Goal: Transaction & Acquisition: Purchase product/service

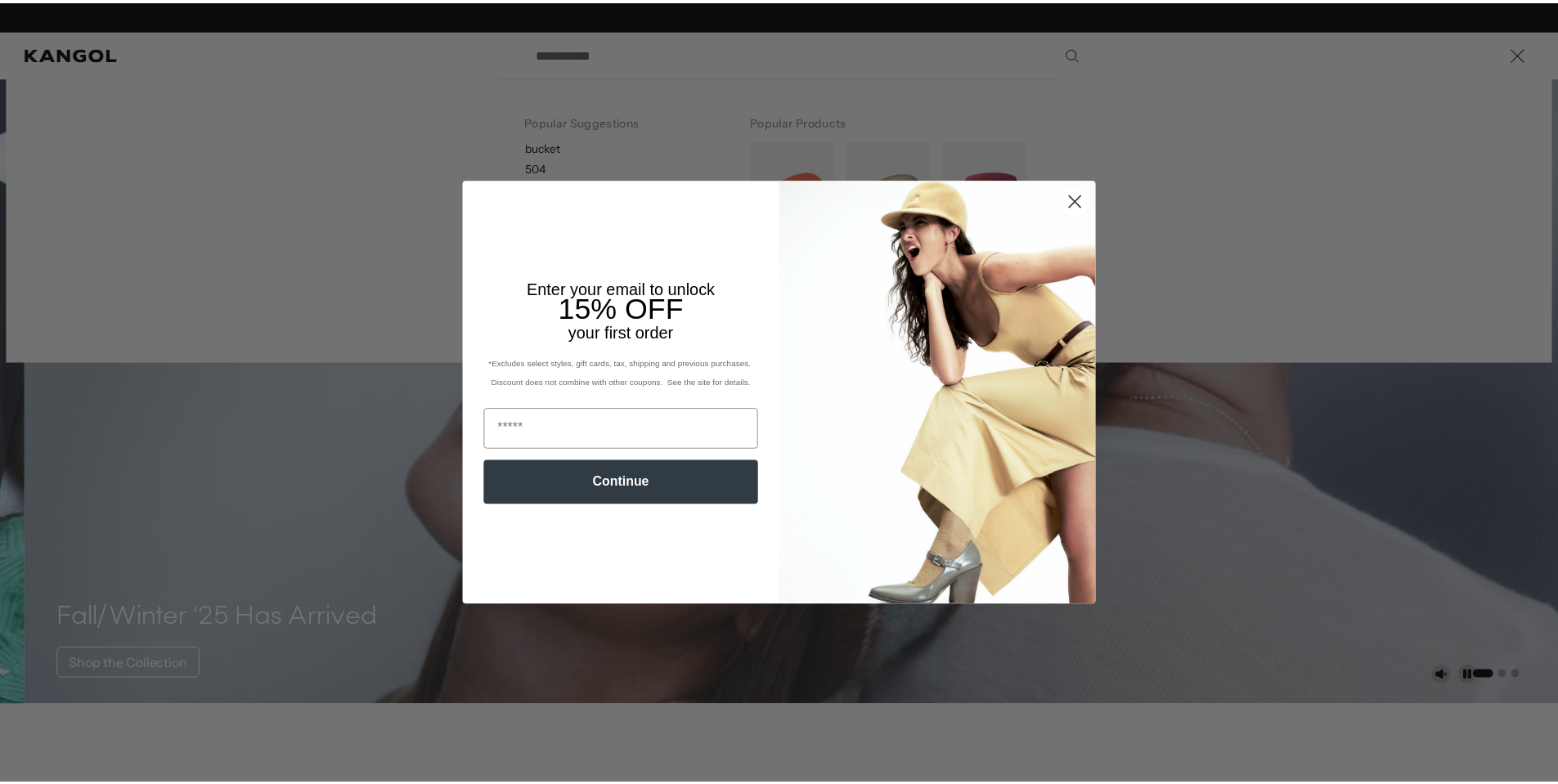
scroll to position [0, 337]
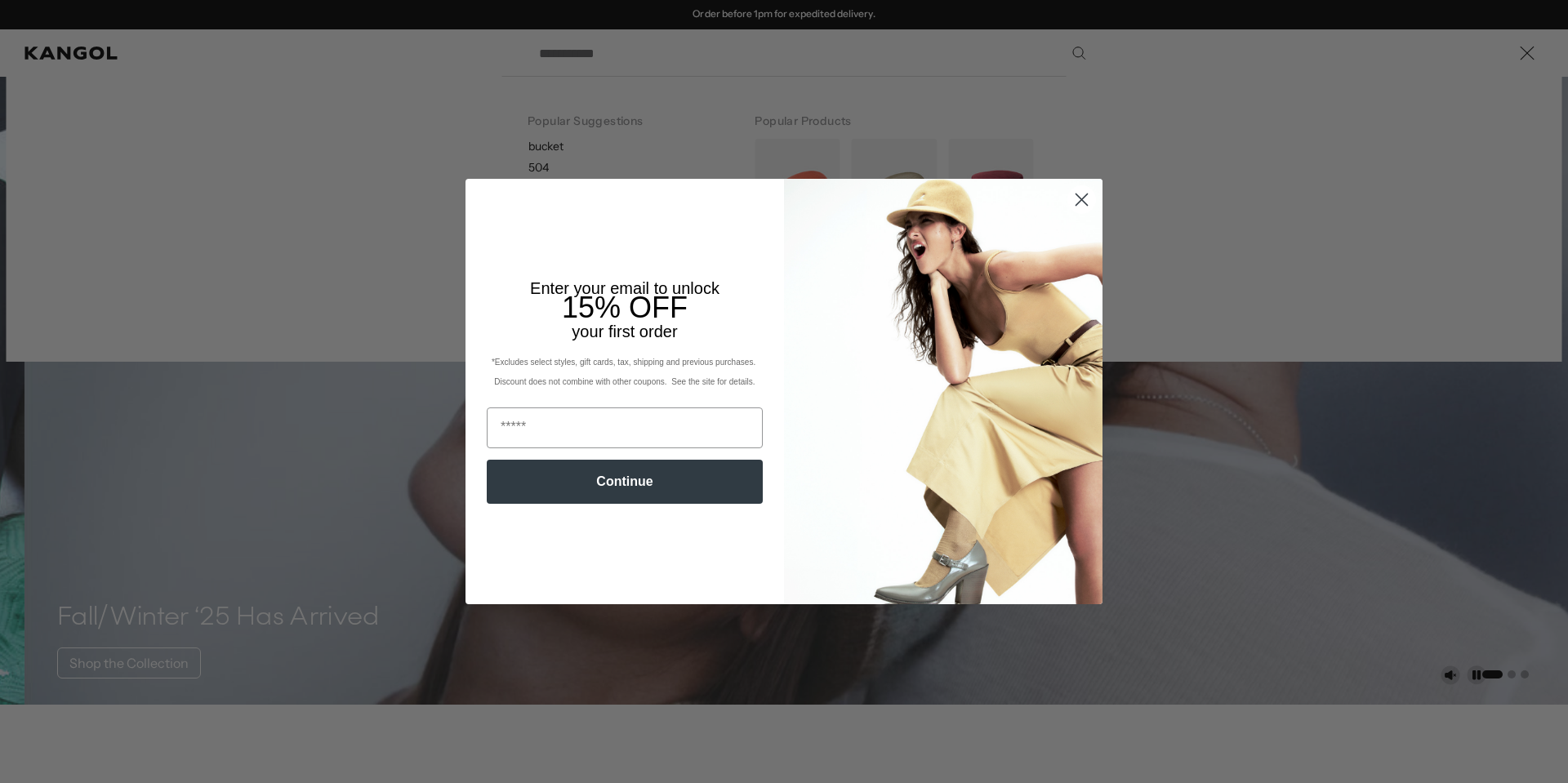
click at [1072, 195] on circle "Close dialog" at bounding box center [1082, 199] width 27 height 27
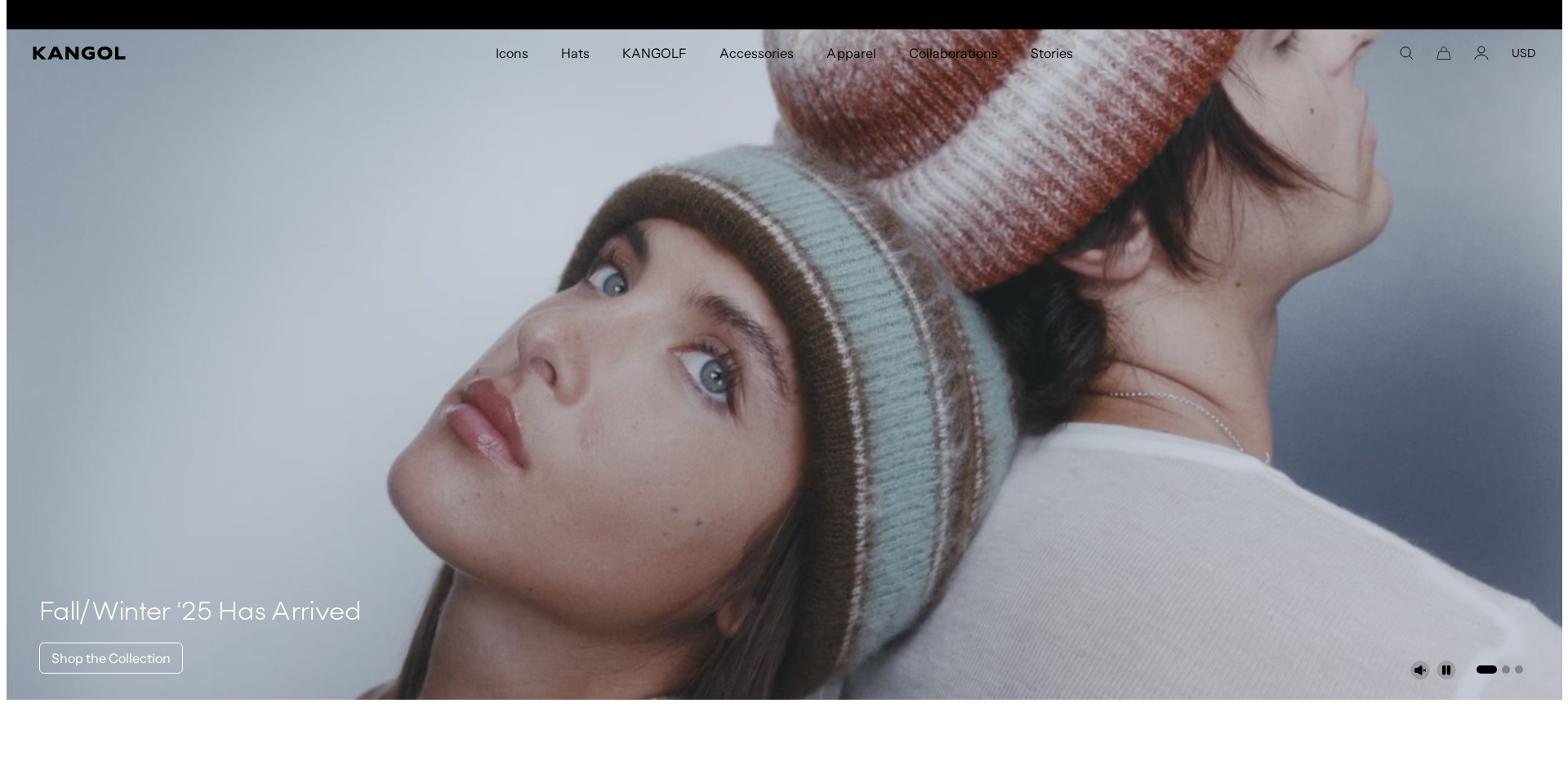
scroll to position [0, 0]
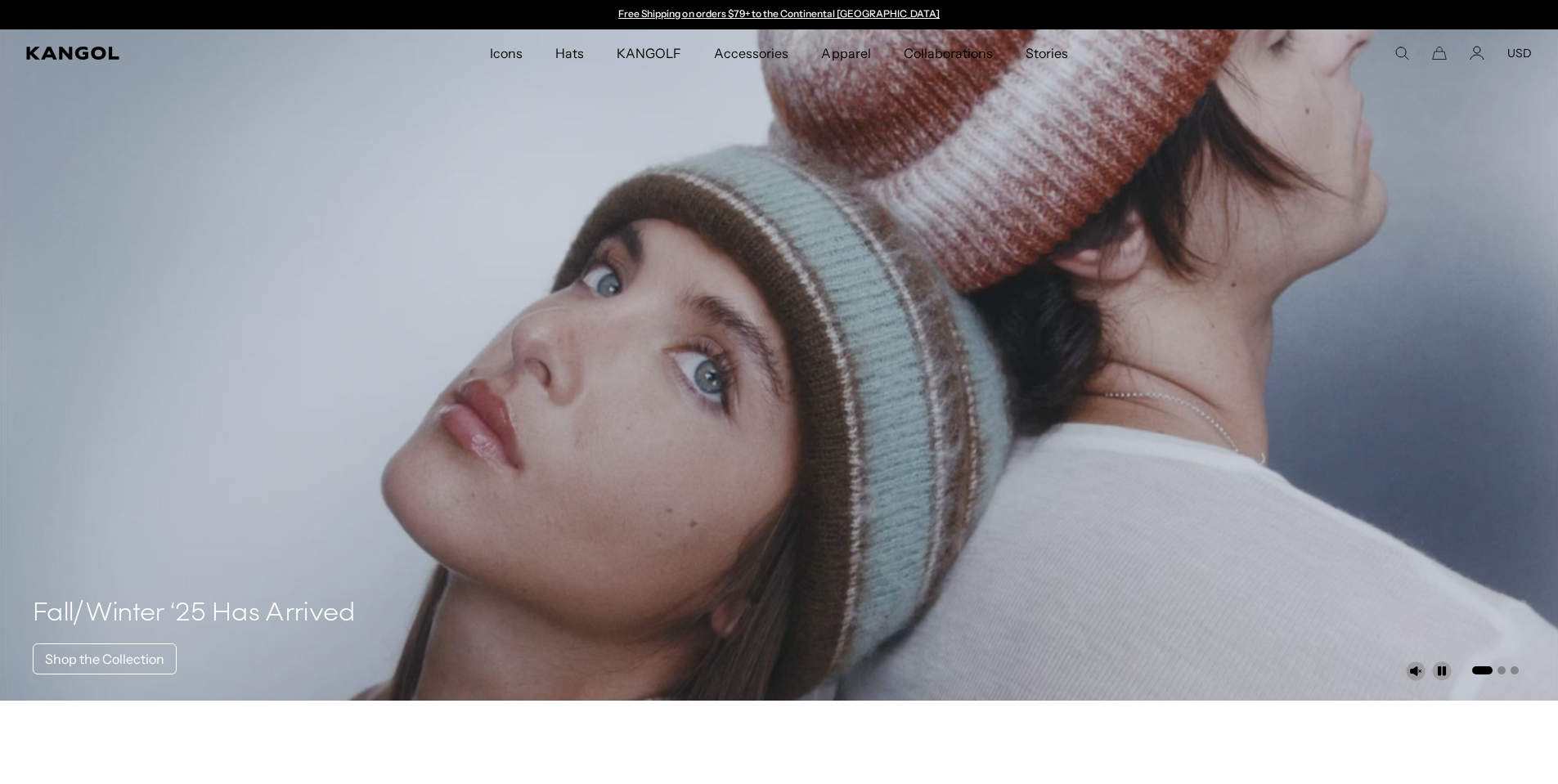
click at [1399, 54] on icon "Search here" at bounding box center [1402, 53] width 15 height 15
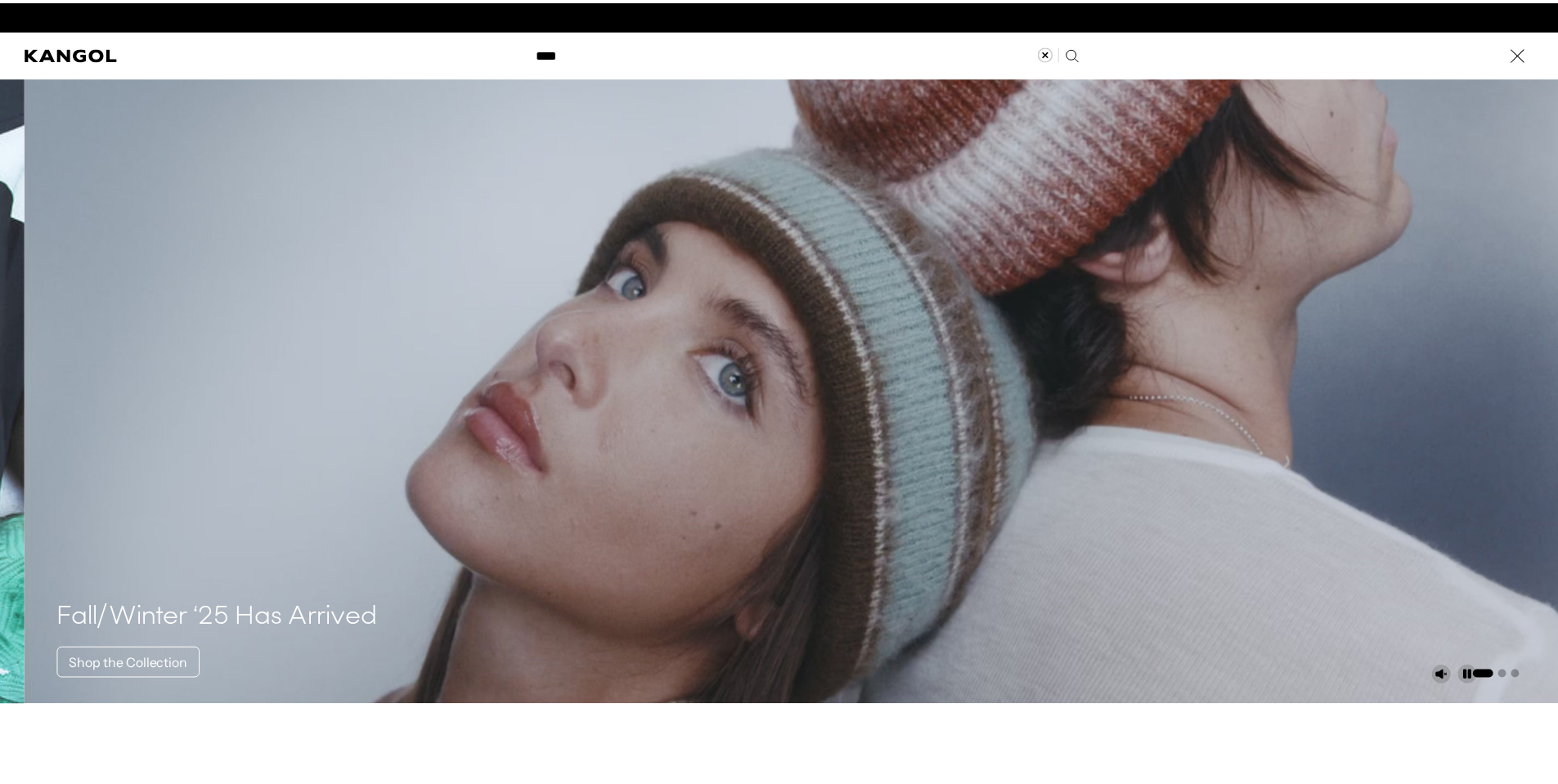
scroll to position [0, 337]
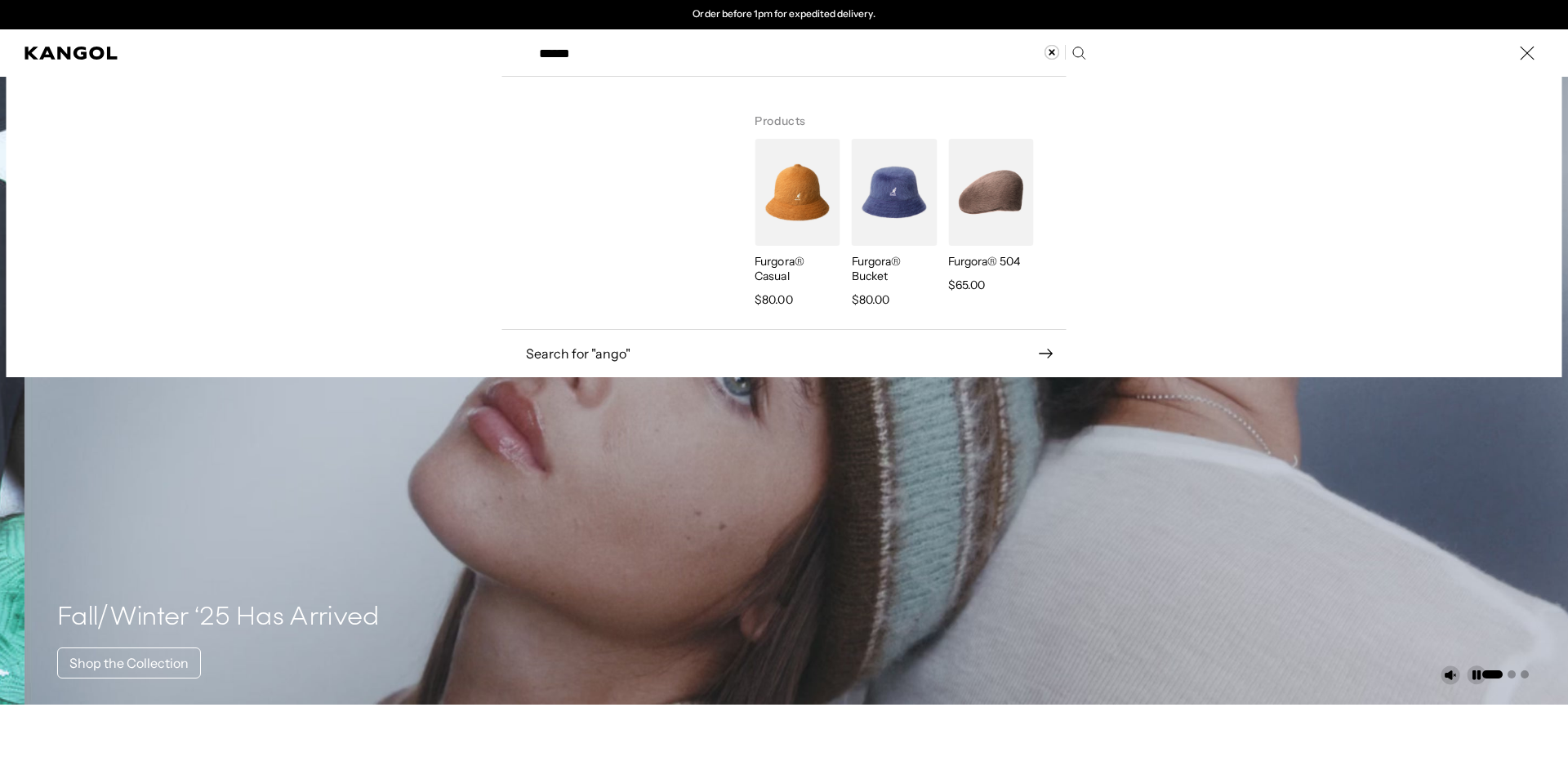
type input "******"
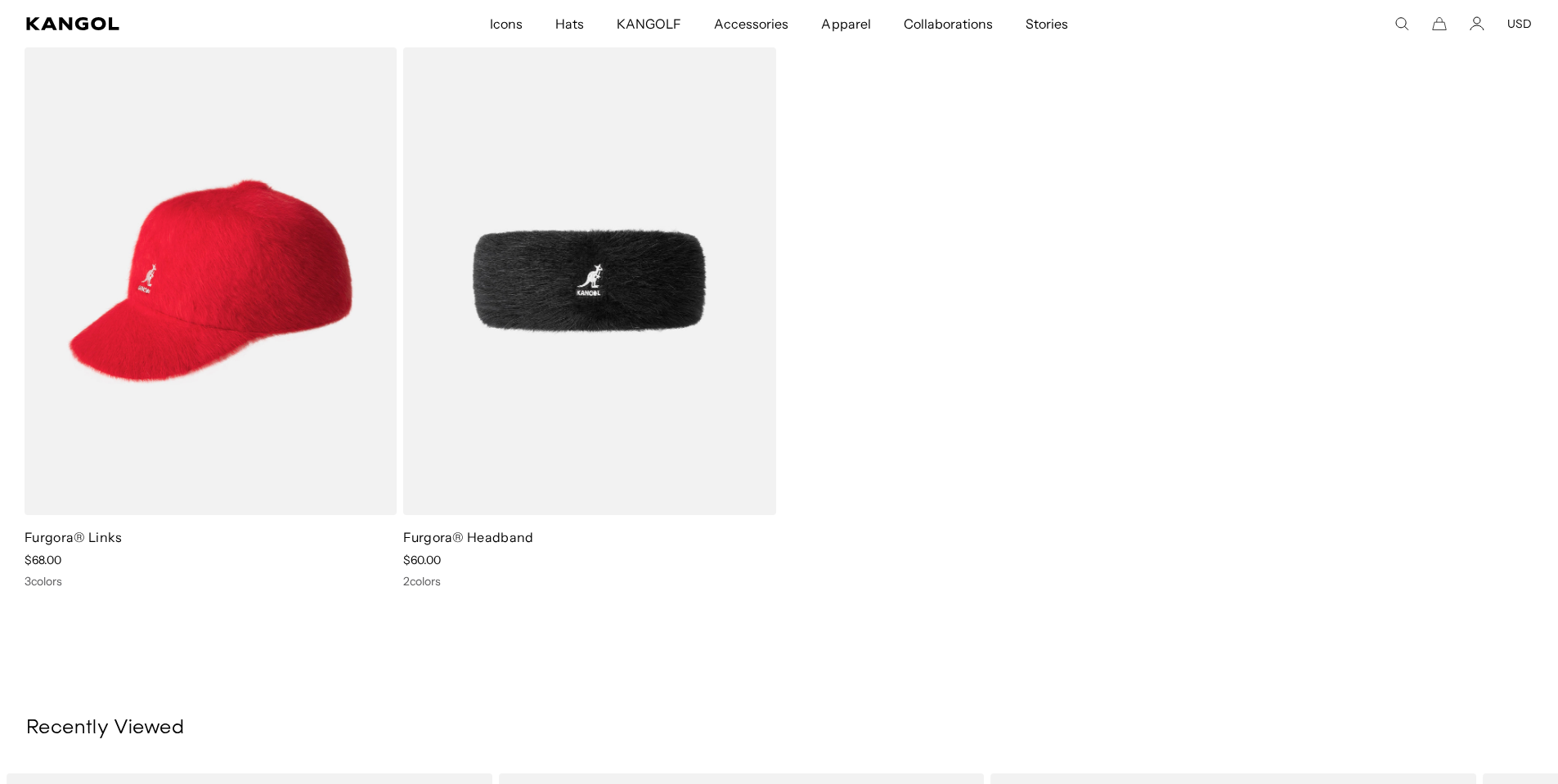
scroll to position [0, 337]
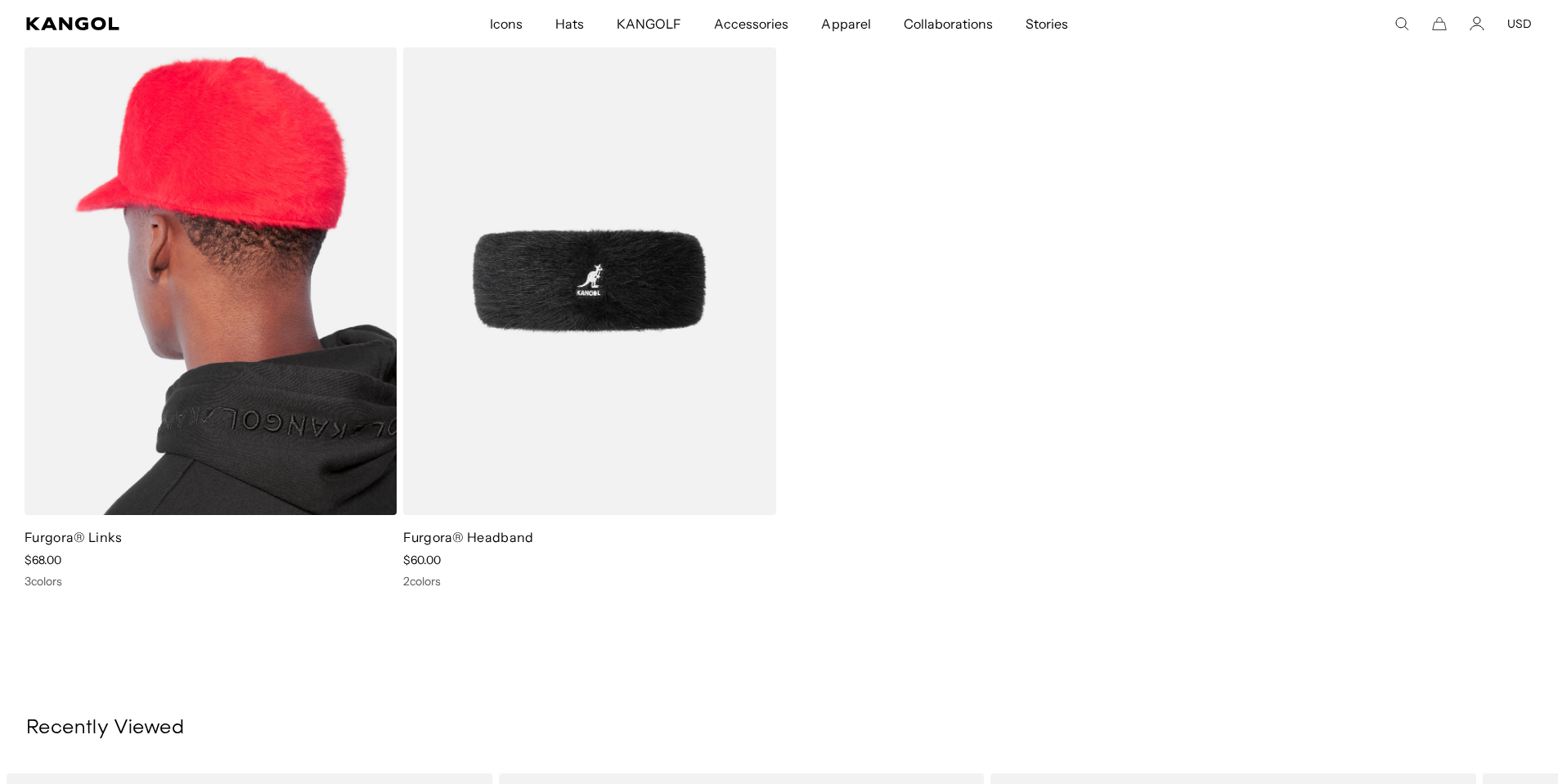
click at [290, 291] on img at bounding box center [211, 281] width 372 height 468
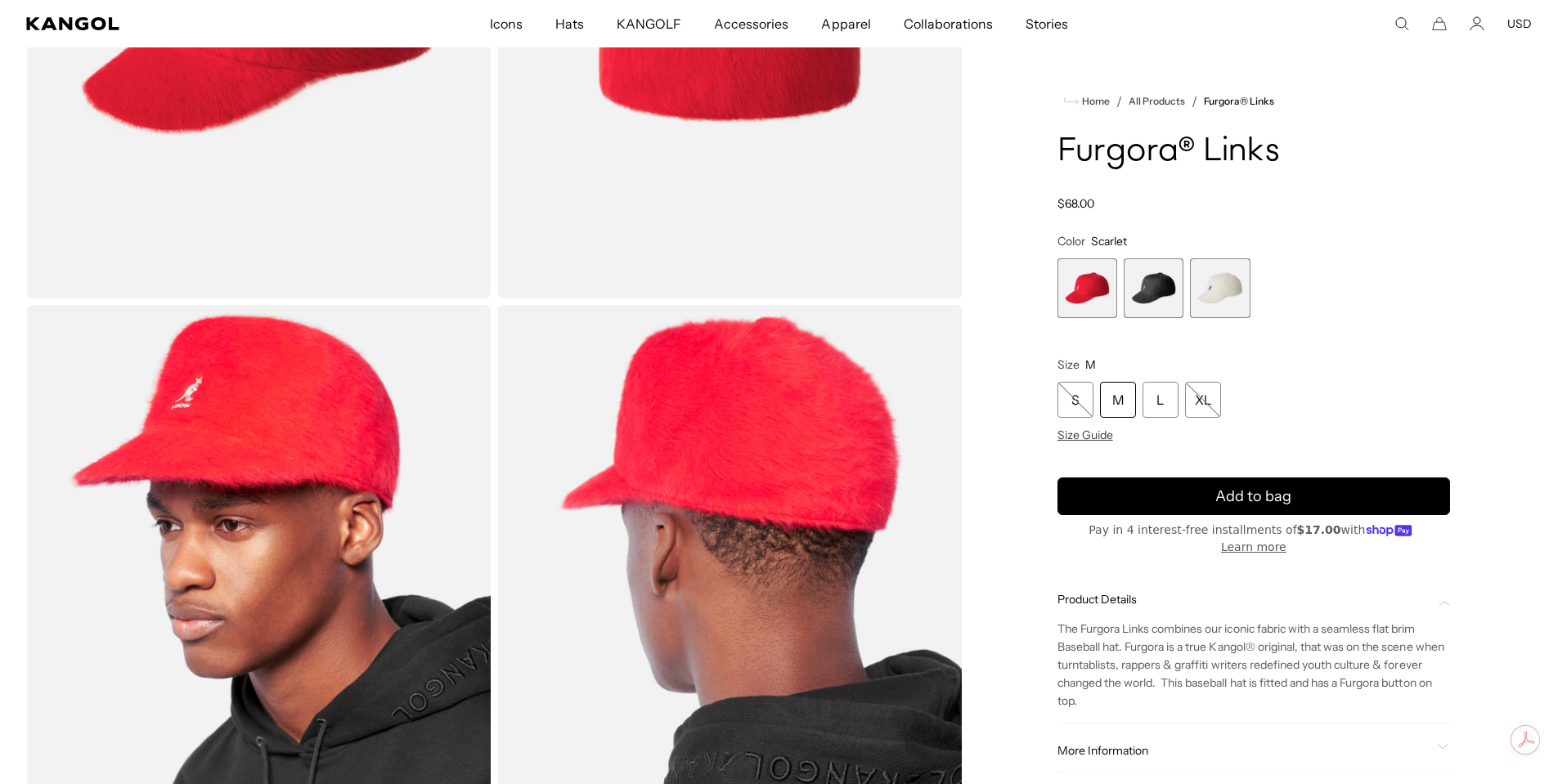
scroll to position [409, 0]
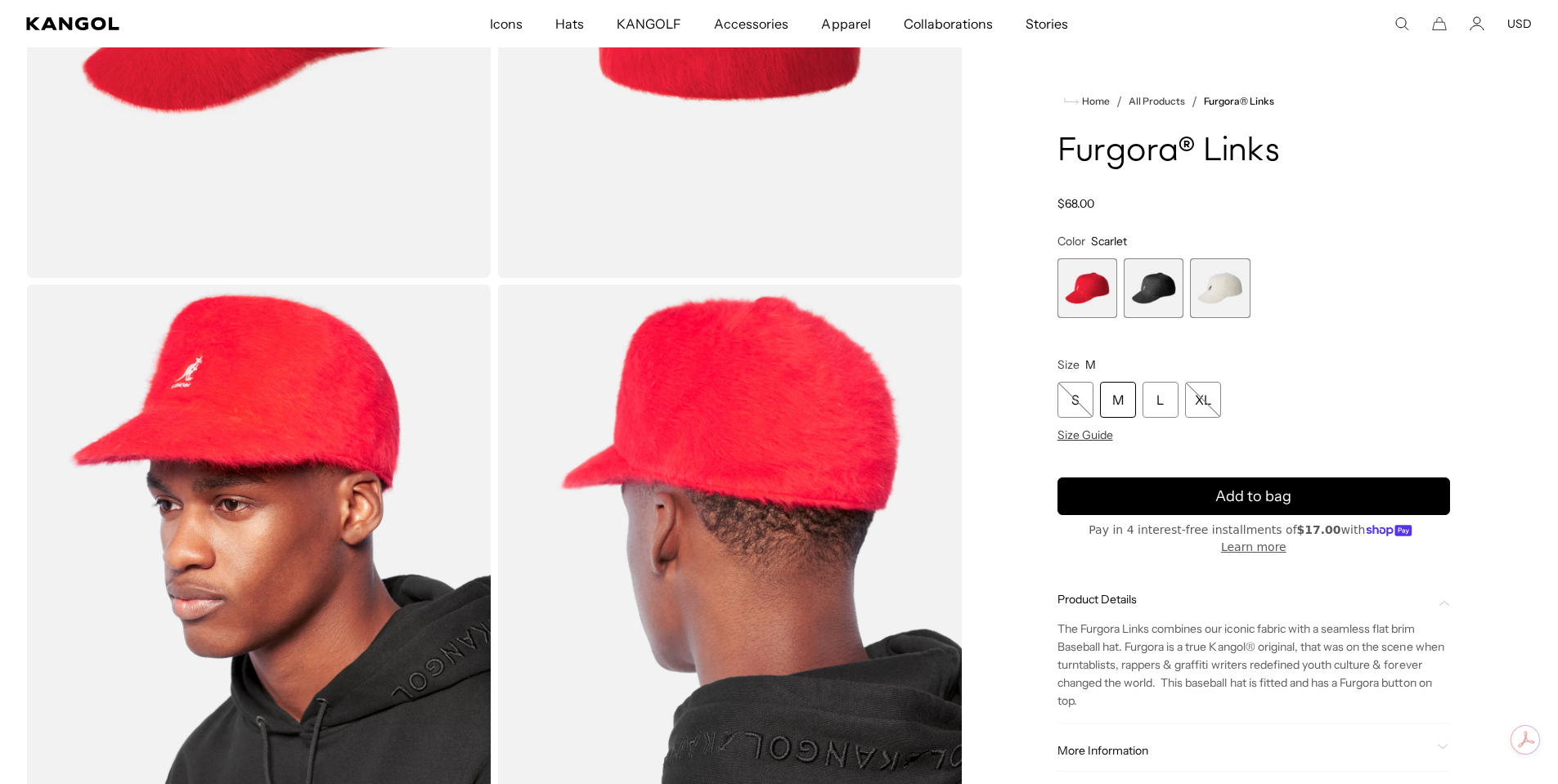
click at [1121, 730] on div "More Information Style ID K3018ST Shape Baseball Cap Fabrication Furgora Materi…" at bounding box center [1253, 751] width 392 height 42
click at [1124, 743] on span "More Information" at bounding box center [1244, 751] width 373 height 15
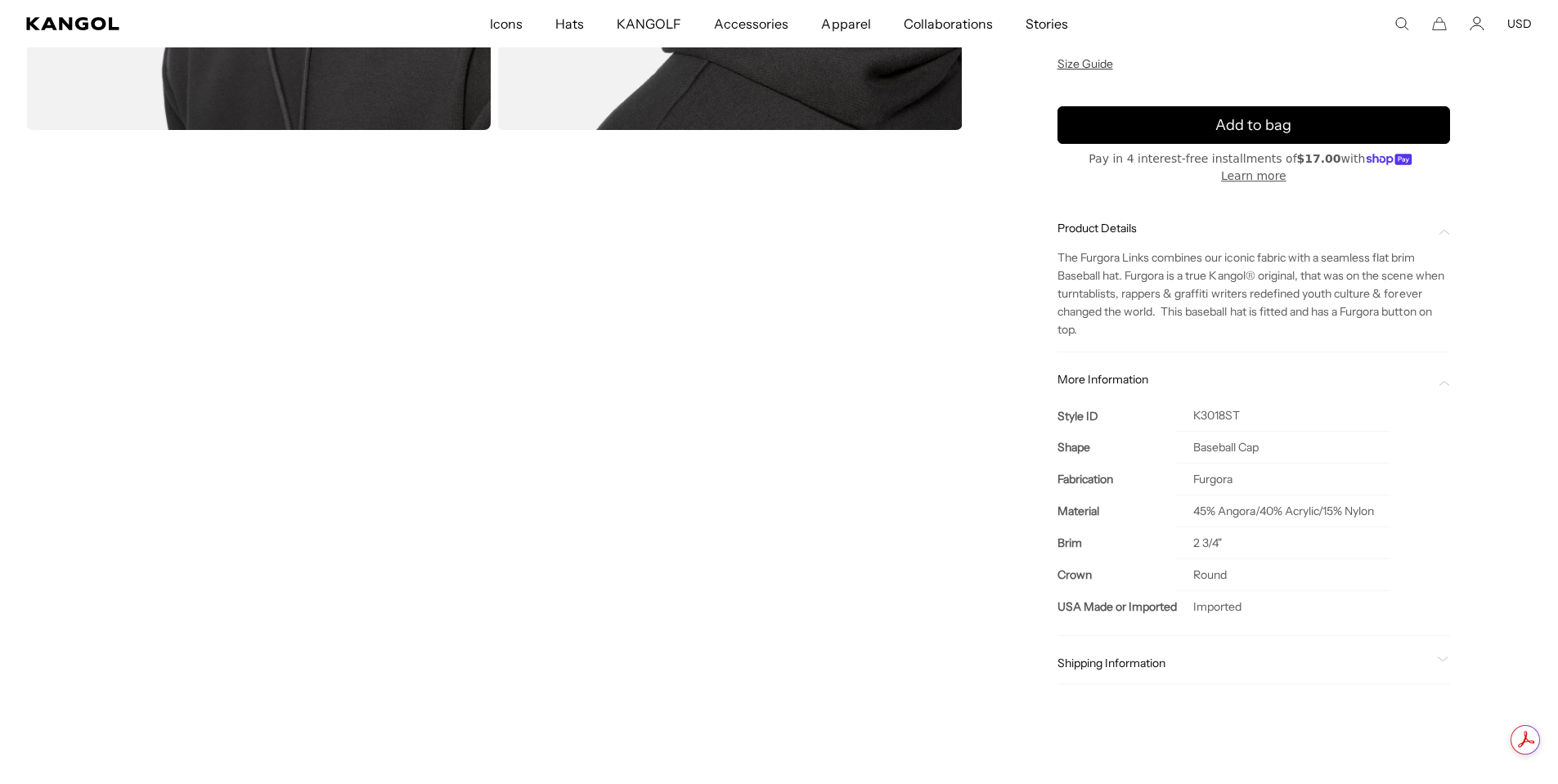
scroll to position [0, 0]
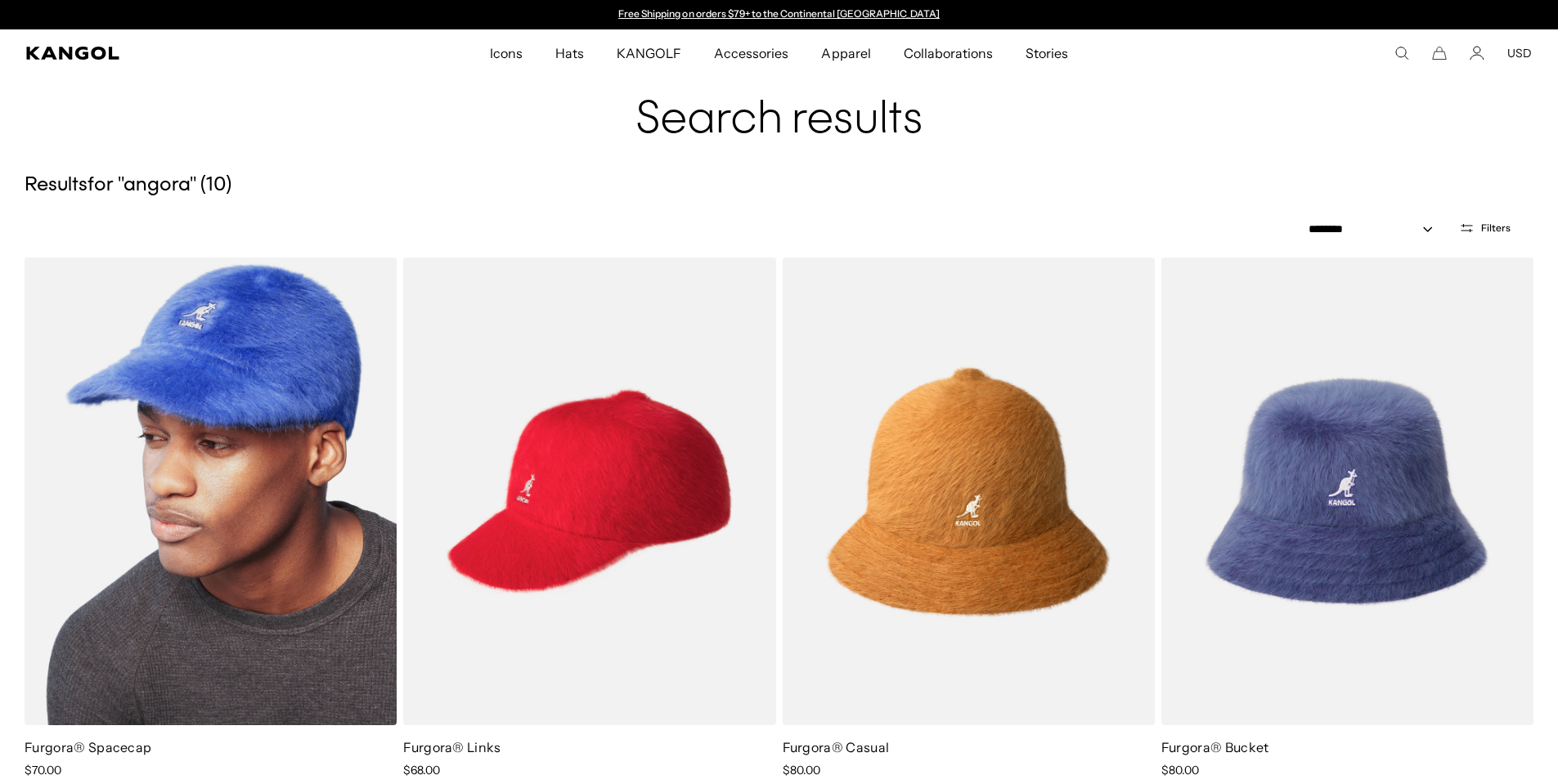
click at [172, 480] on img at bounding box center [211, 491] width 372 height 468
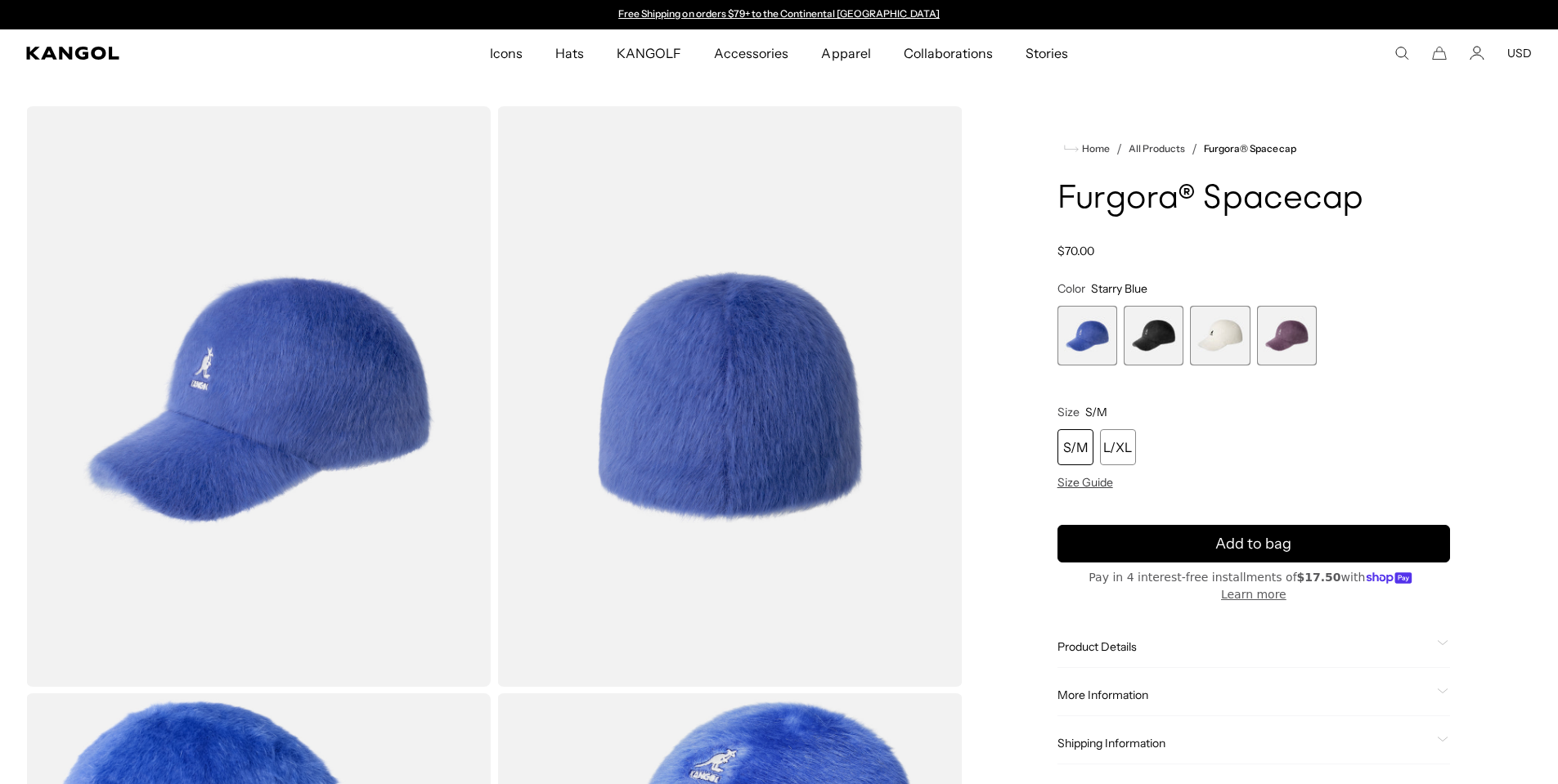
scroll to position [327, 0]
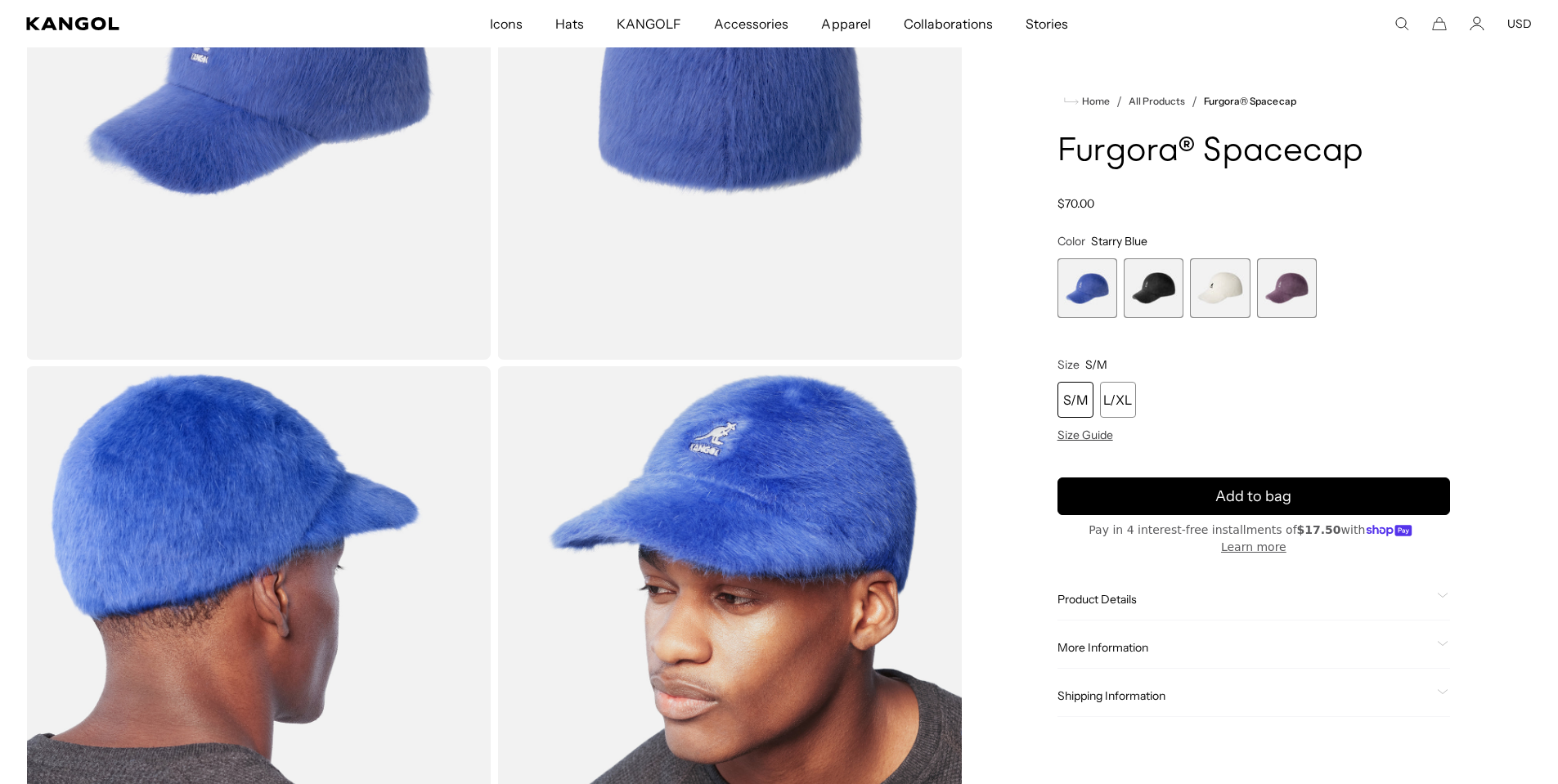
click at [1117, 592] on span "Product Details" at bounding box center [1244, 600] width 373 height 15
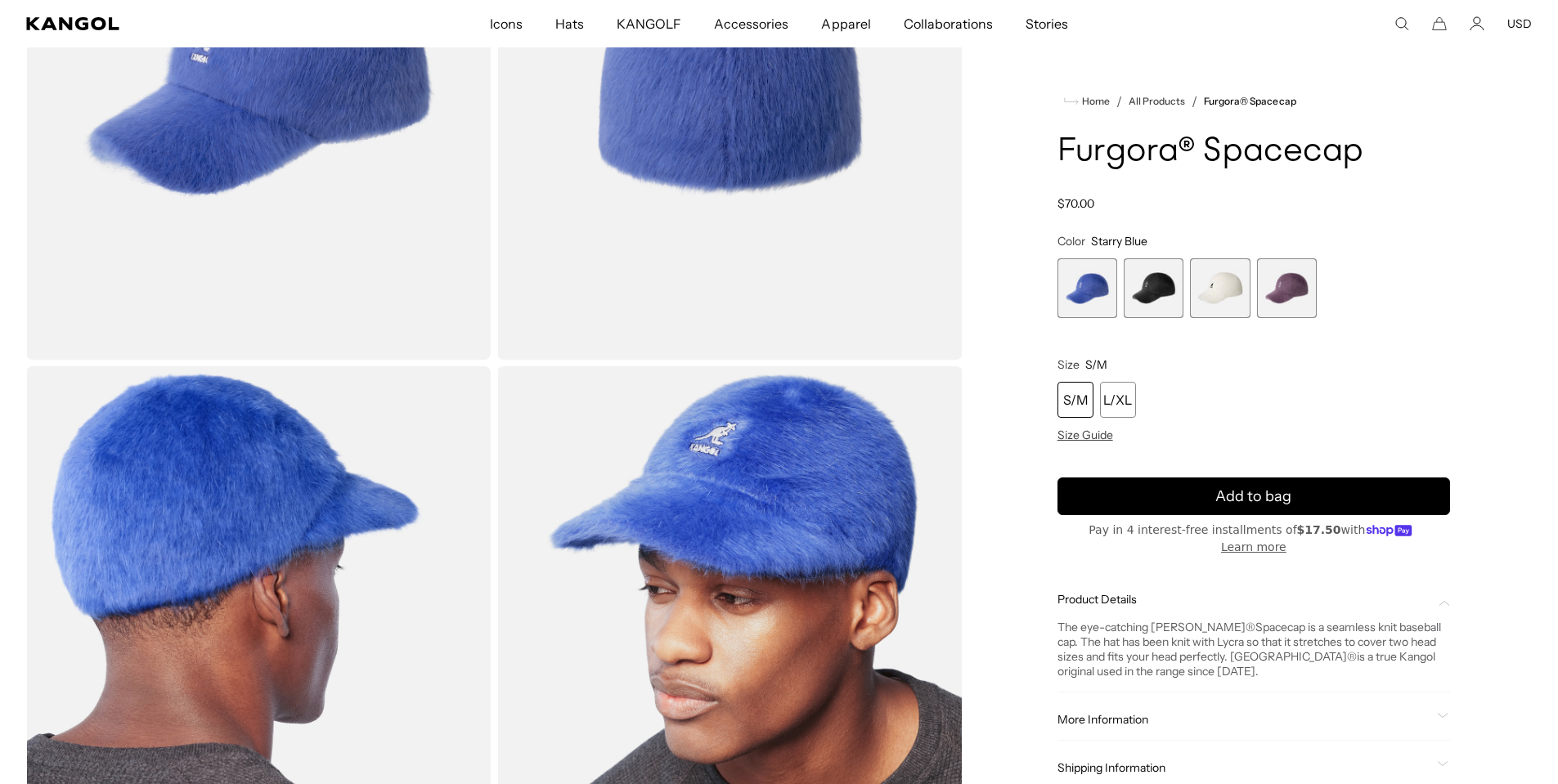
scroll to position [0, 0]
click at [1117, 712] on span "More Information" at bounding box center [1244, 719] width 373 height 15
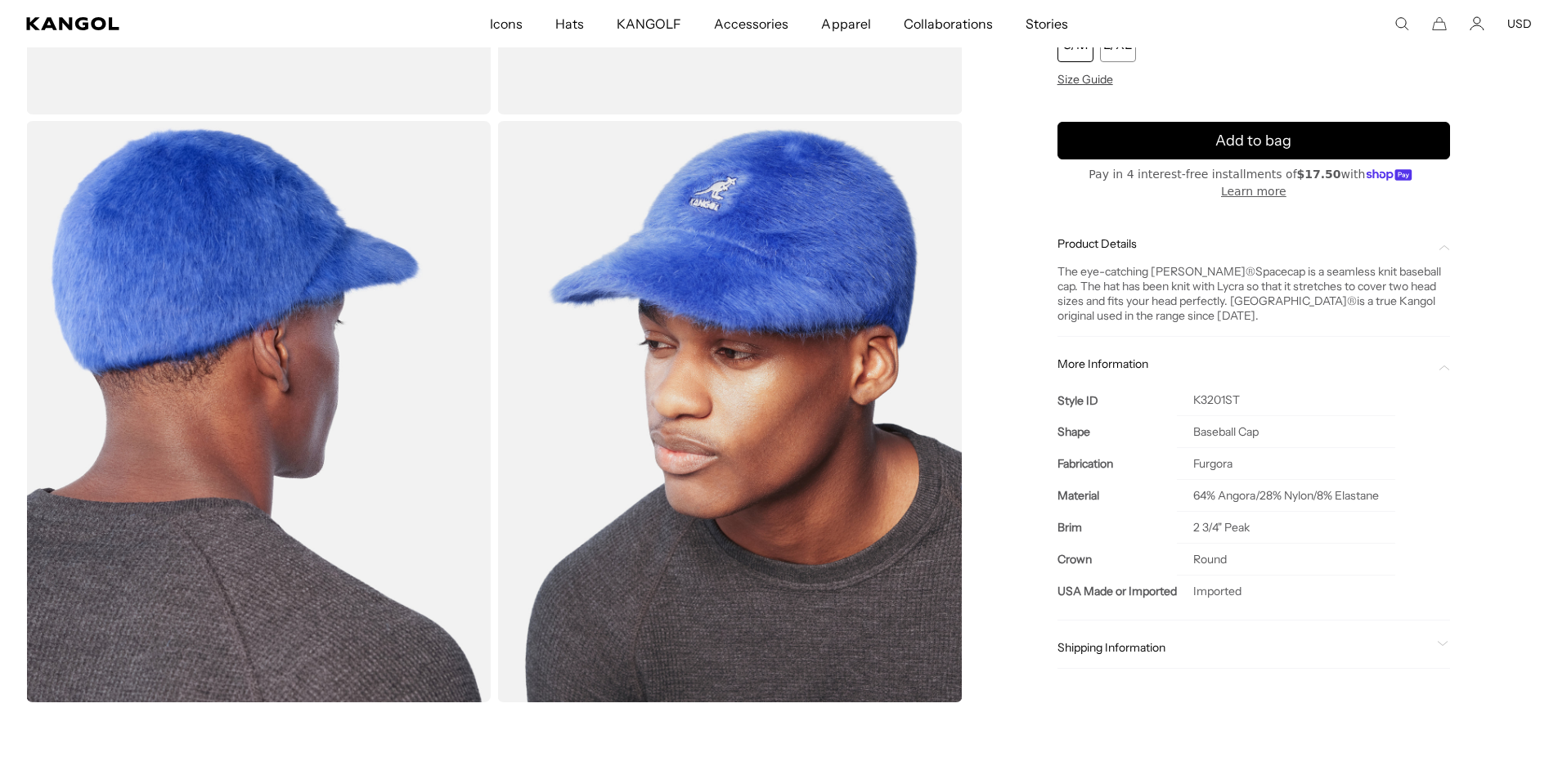
scroll to position [0, 337]
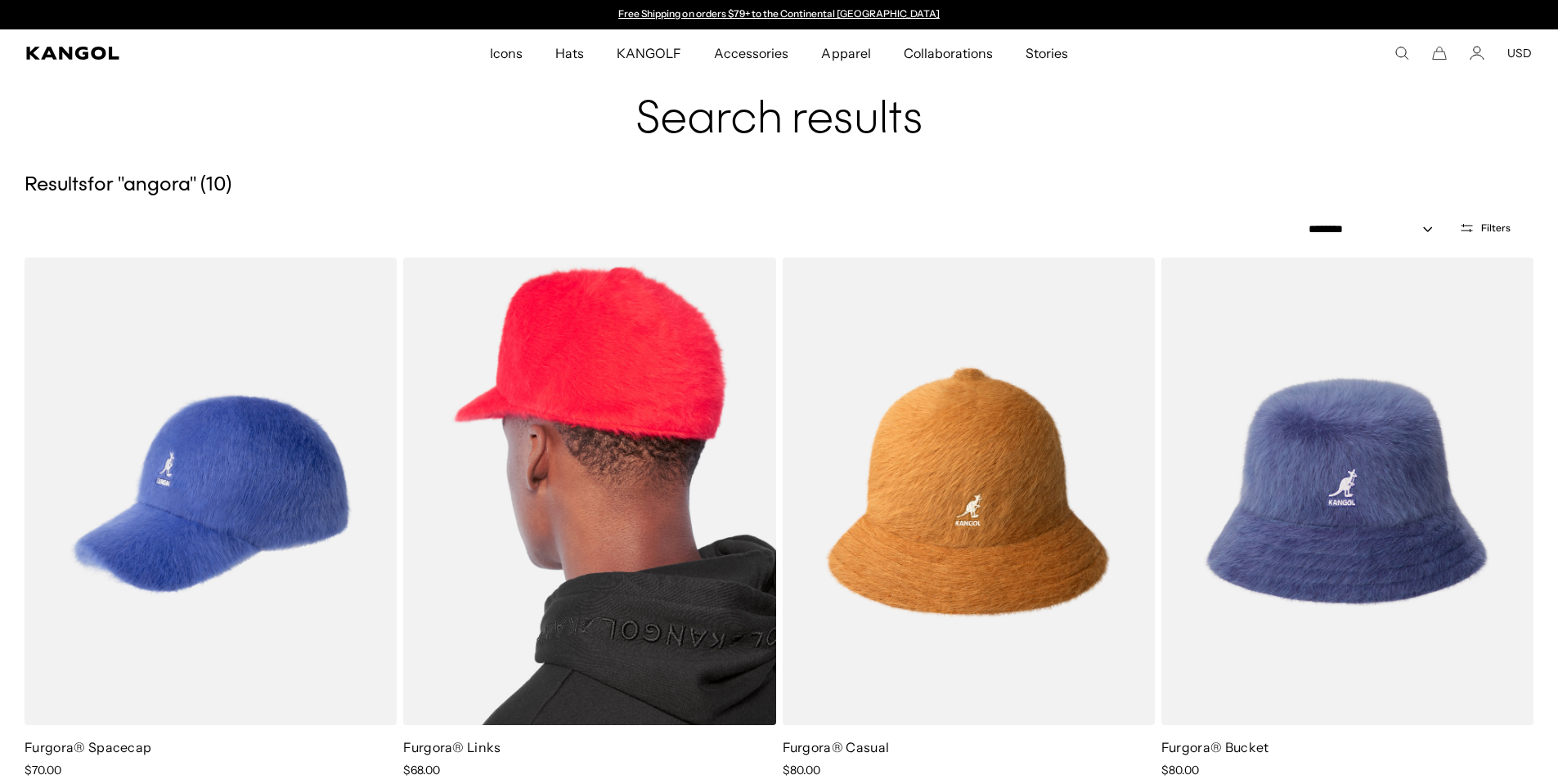
click at [622, 420] on img at bounding box center [590, 491] width 372 height 468
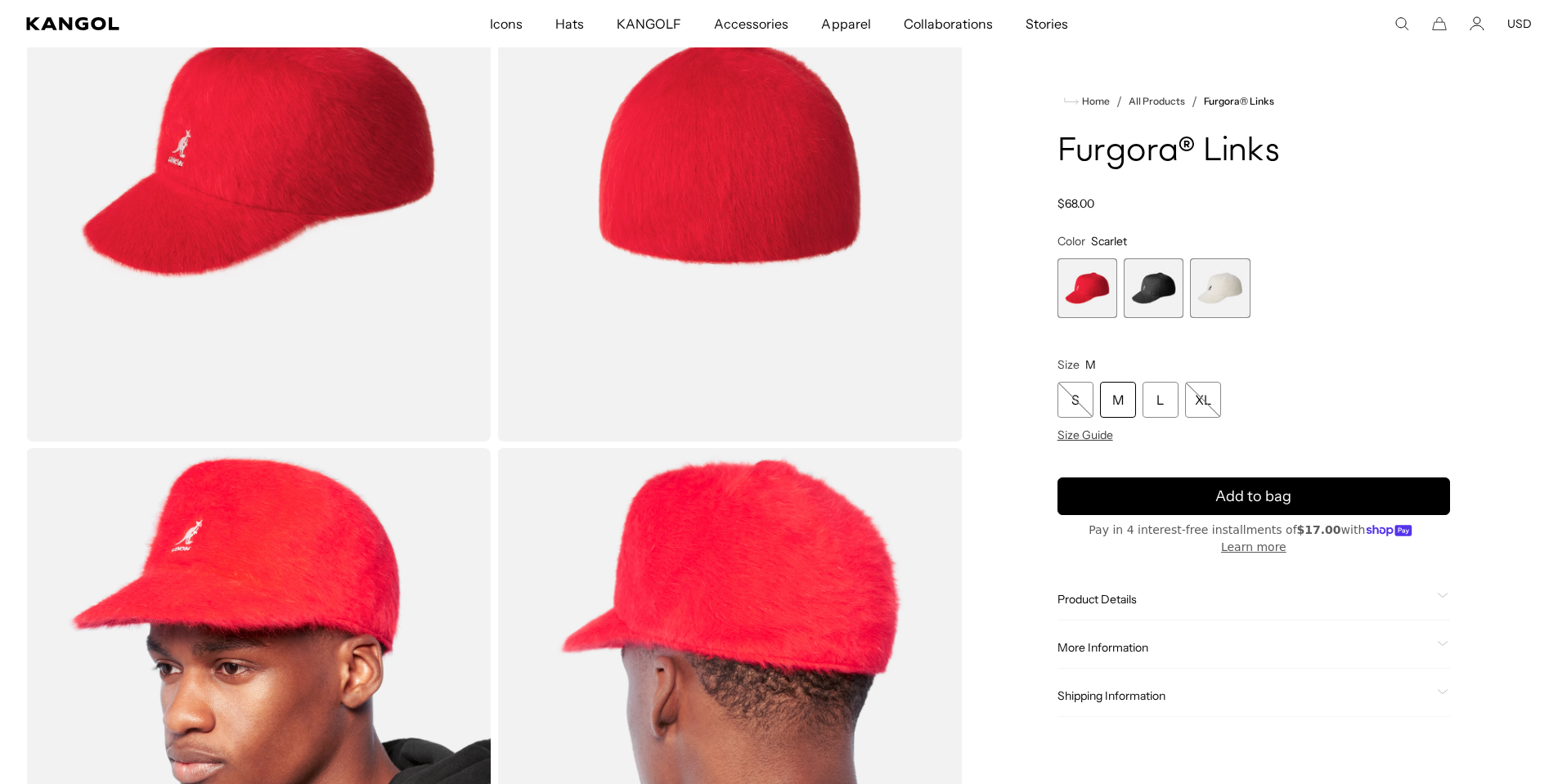
click at [1102, 641] on span "More Information" at bounding box center [1244, 648] width 373 height 15
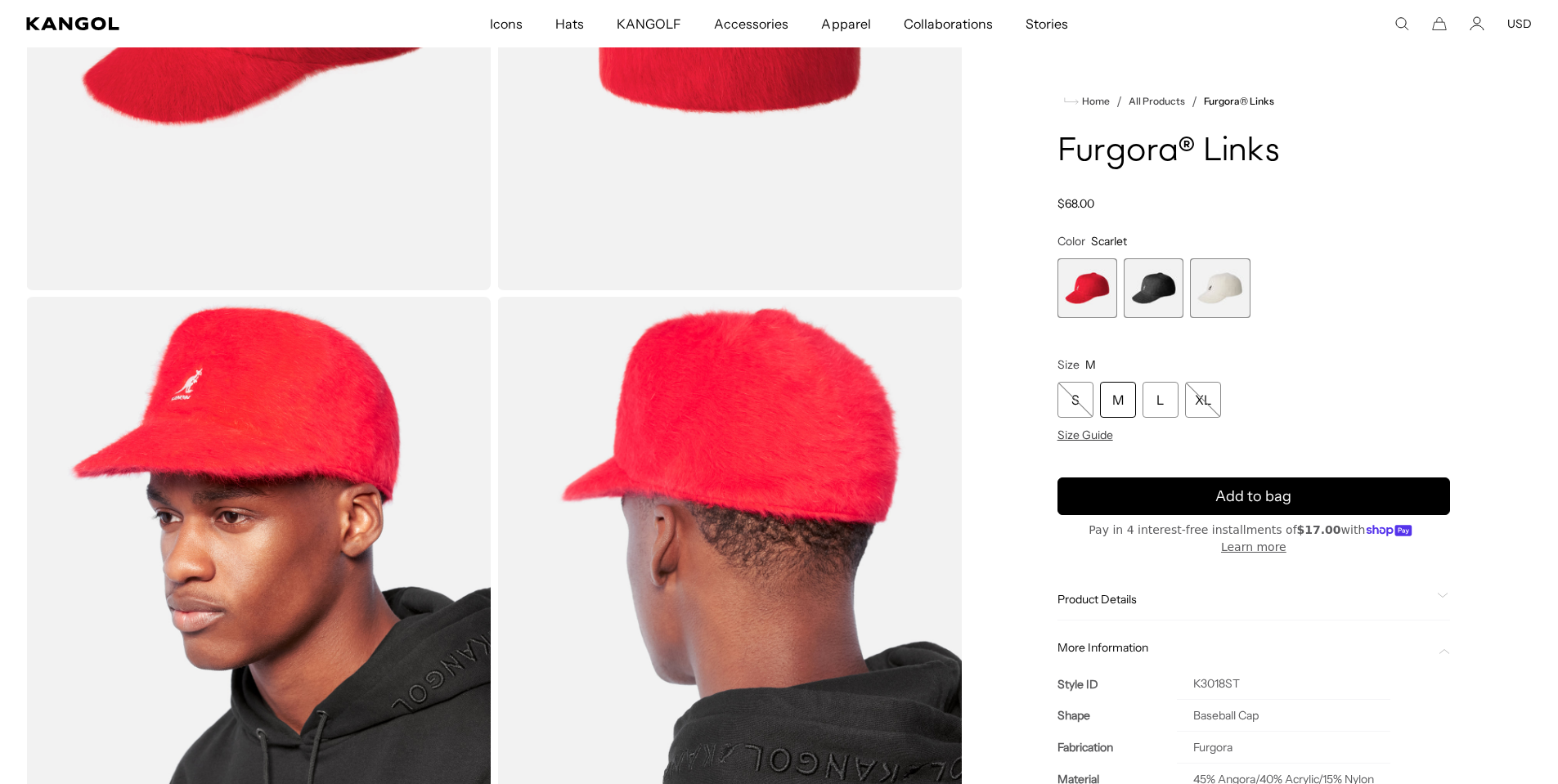
scroll to position [409, 0]
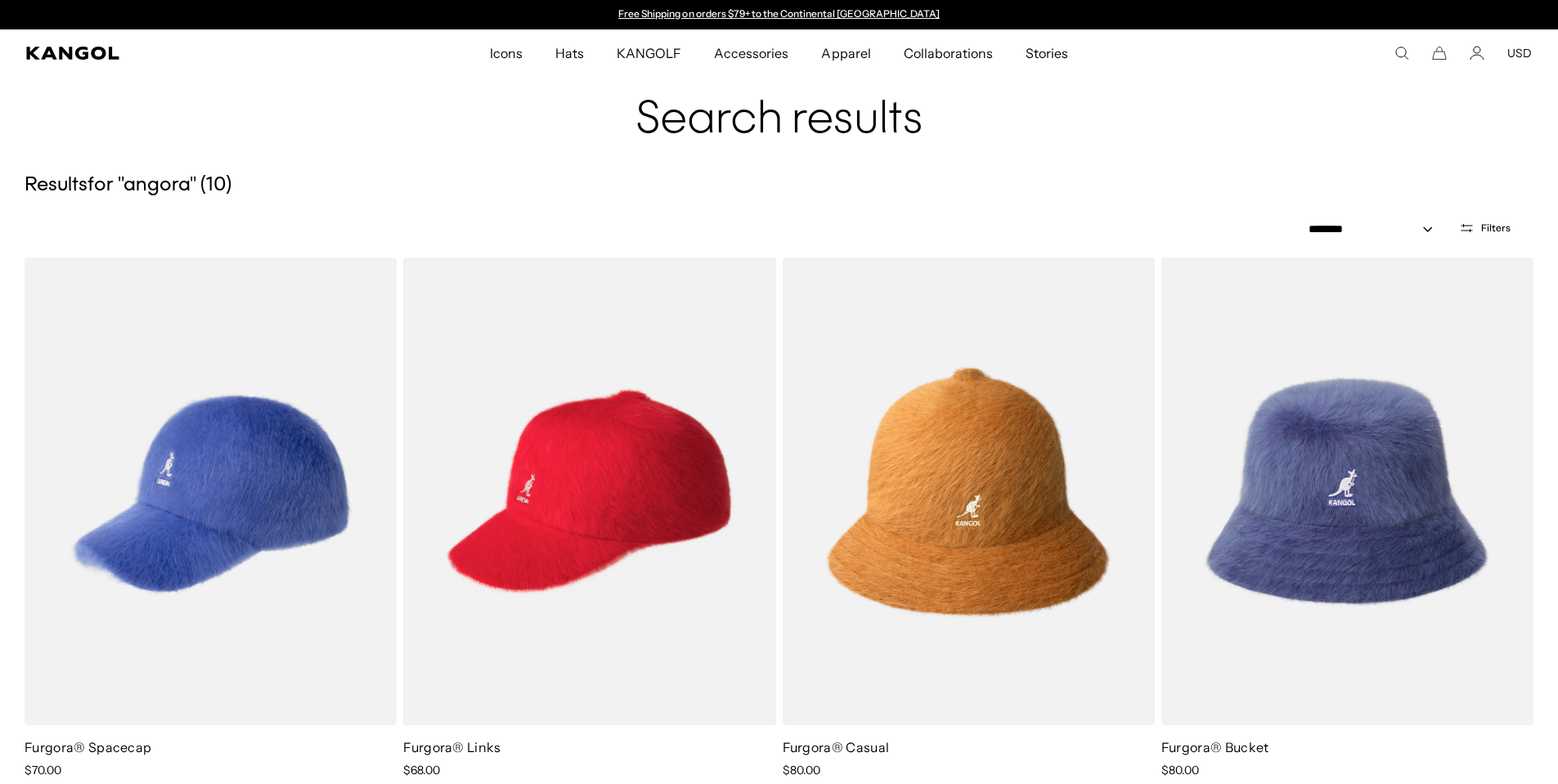
click at [0, 0] on img at bounding box center [0, 0] width 0 height 0
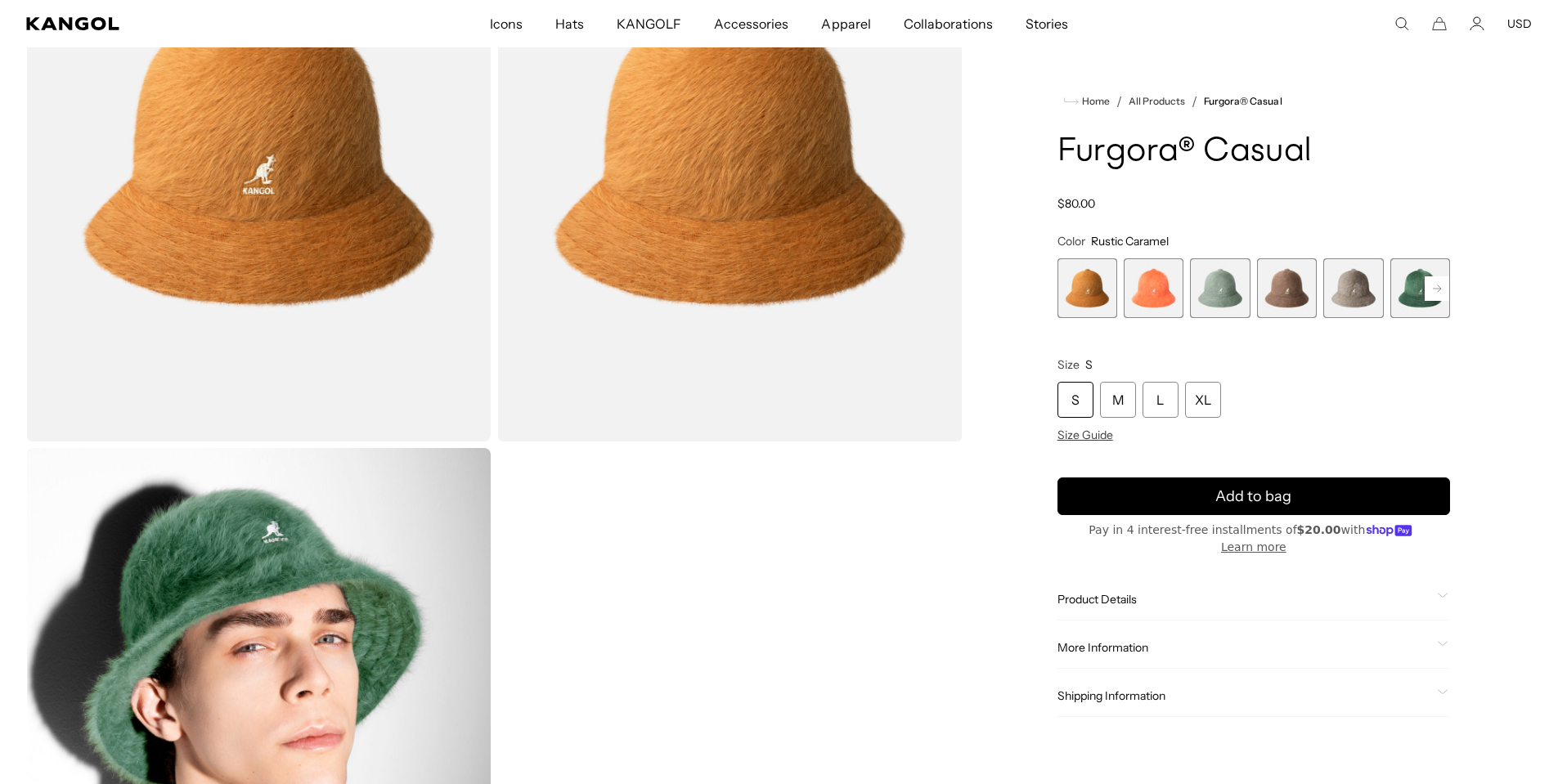
scroll to position [245, 0]
click at [1106, 627] on div "More Information Style ID K3017ST Shape Bucket Fabrication Furgora Material 45%…" at bounding box center [1253, 648] width 392 height 42
click at [1106, 641] on span "More Information" at bounding box center [1244, 648] width 373 height 15
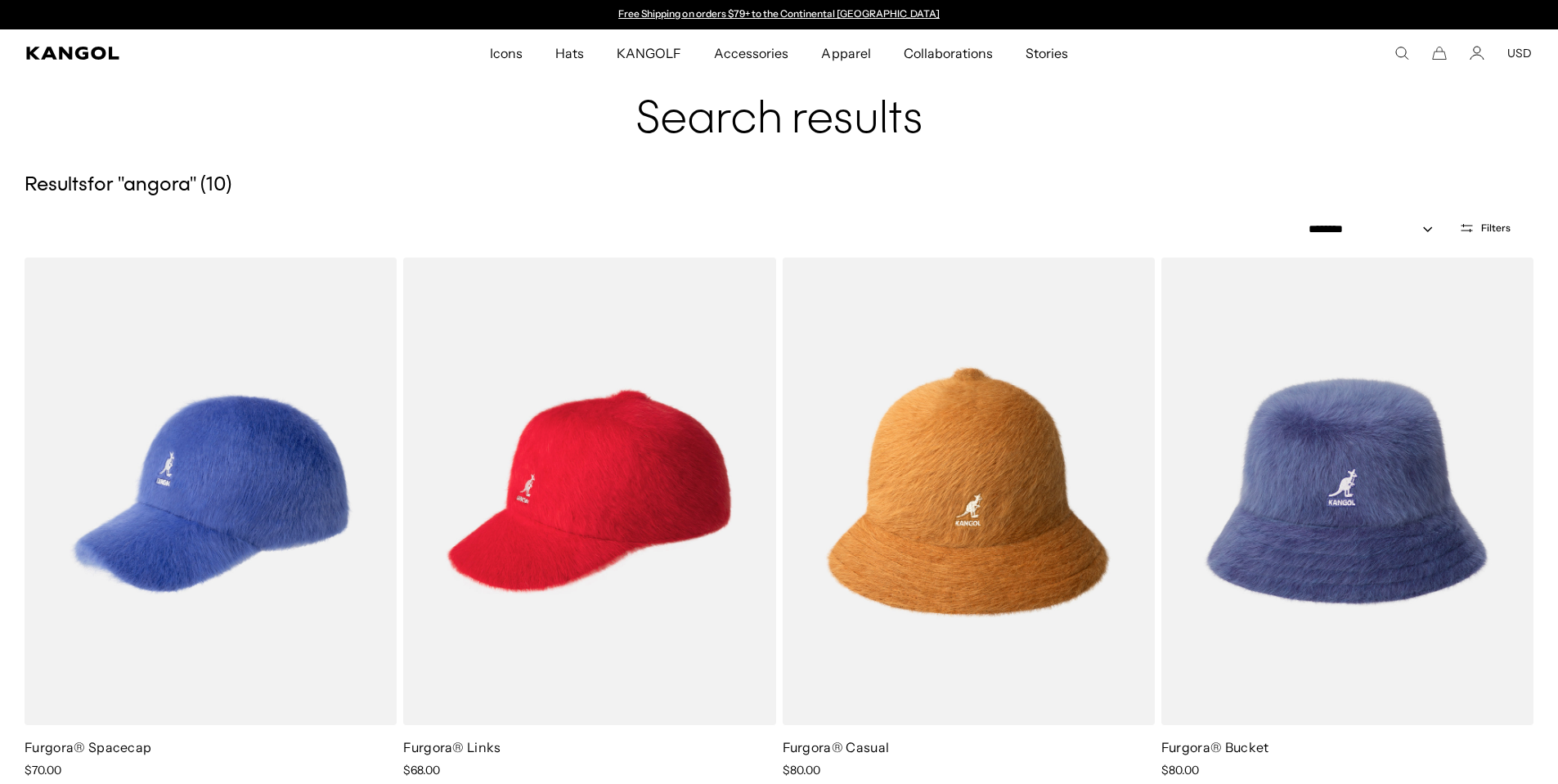
click at [0, 0] on img at bounding box center [0, 0] width 0 height 0
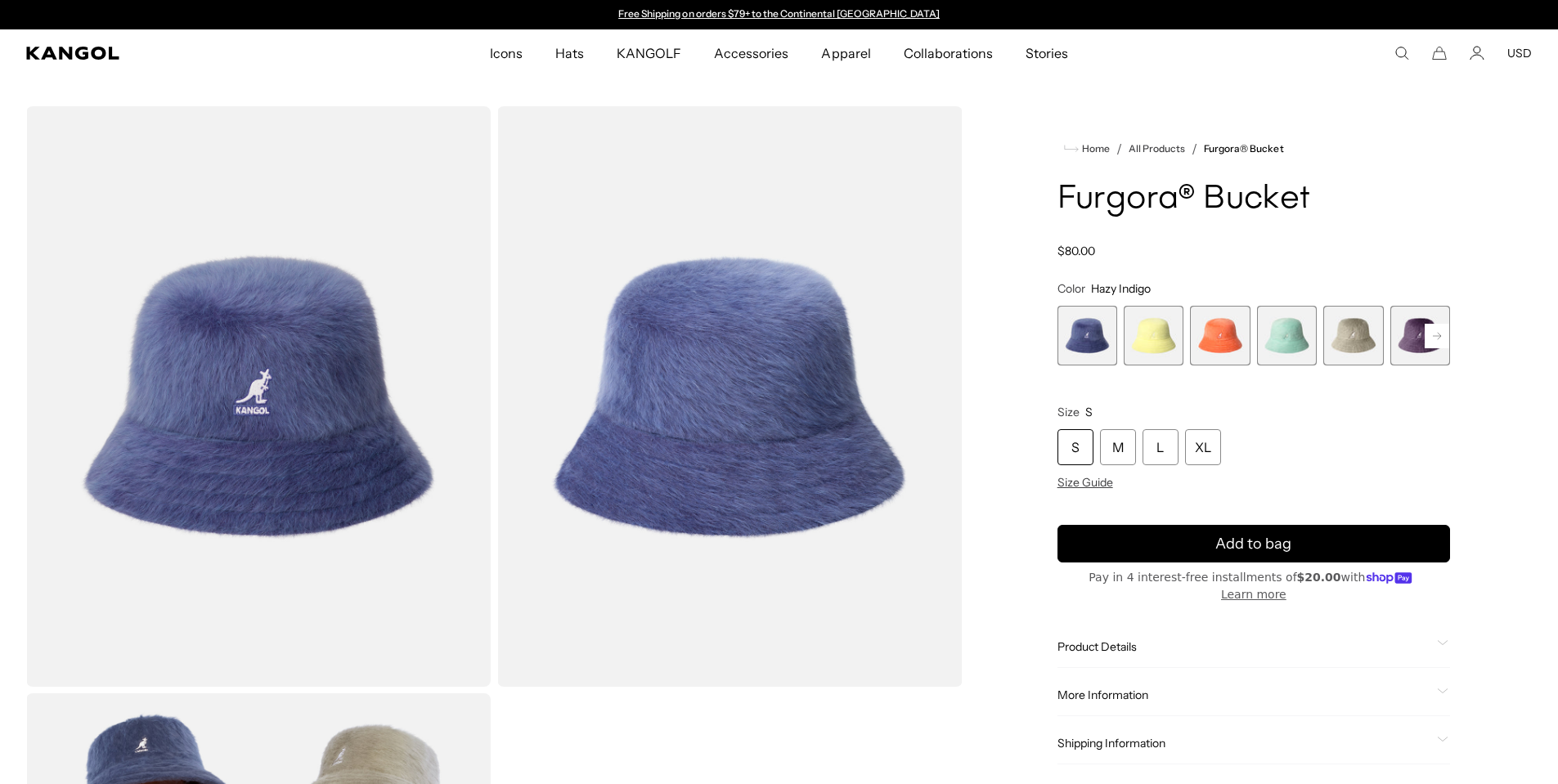
click at [1150, 687] on span "More Information" at bounding box center [1244, 695] width 373 height 15
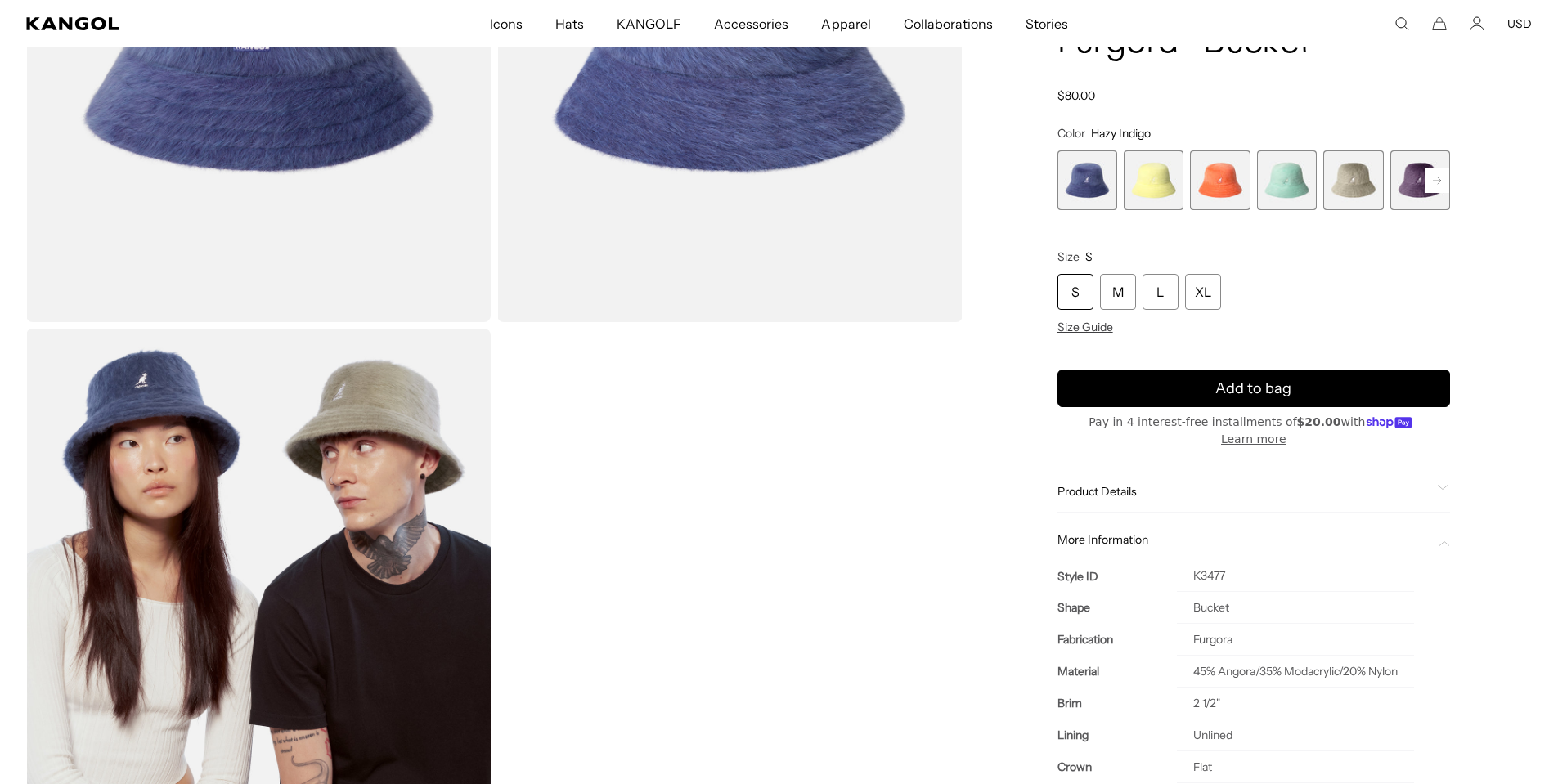
scroll to position [491, 0]
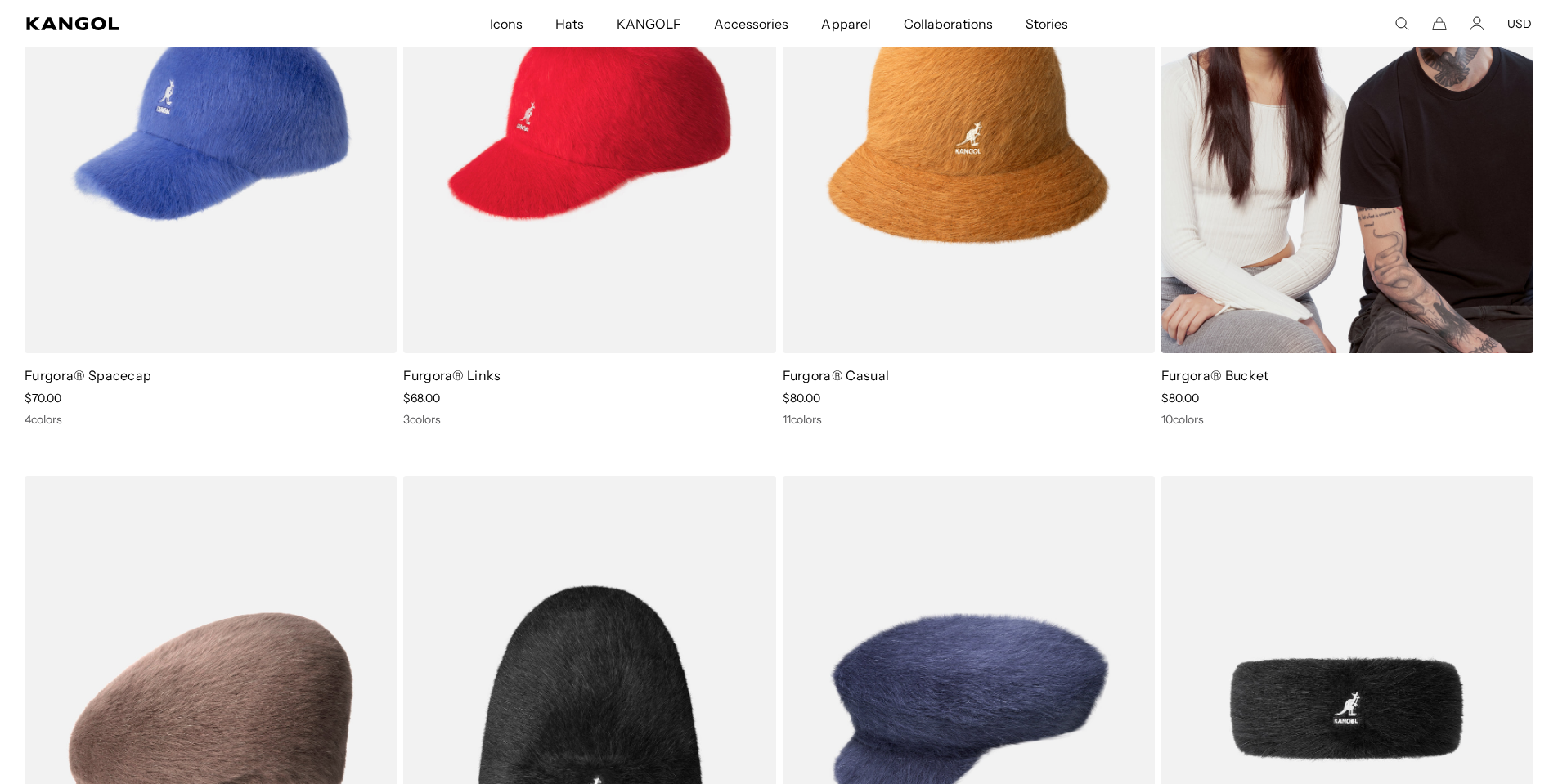
scroll to position [491, 0]
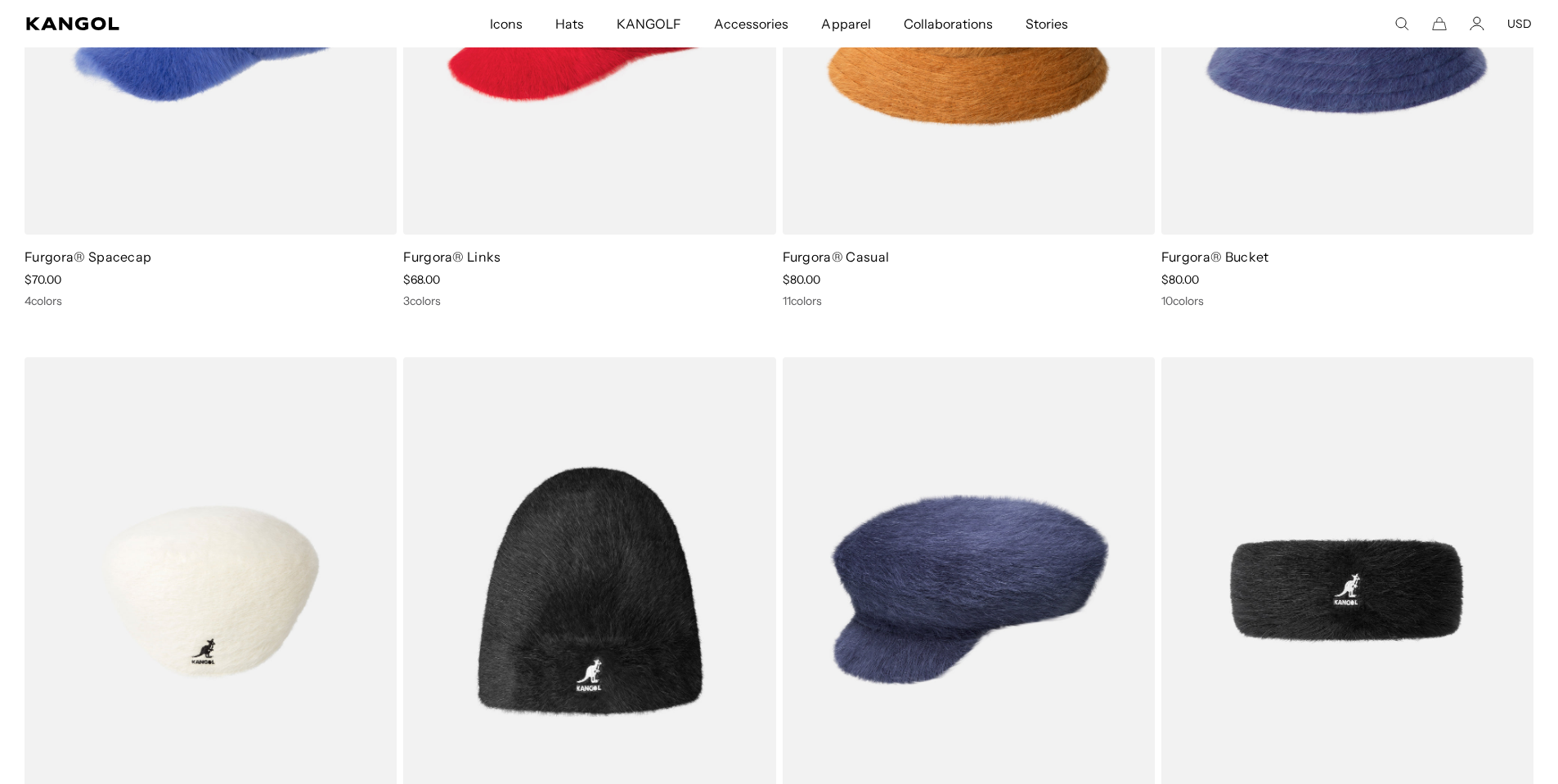
click at [292, 467] on img at bounding box center [211, 590] width 372 height 468
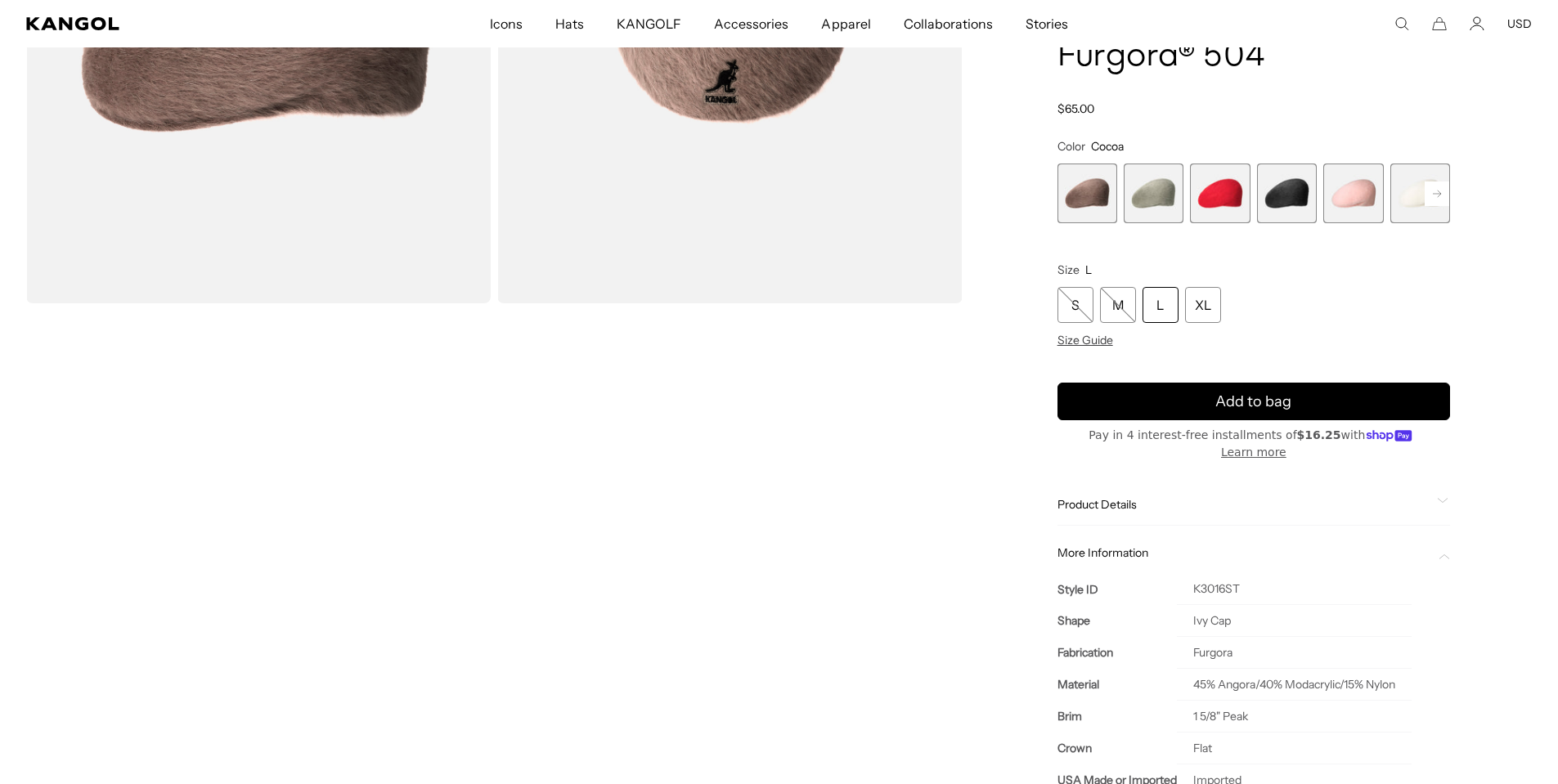
scroll to position [0, 337]
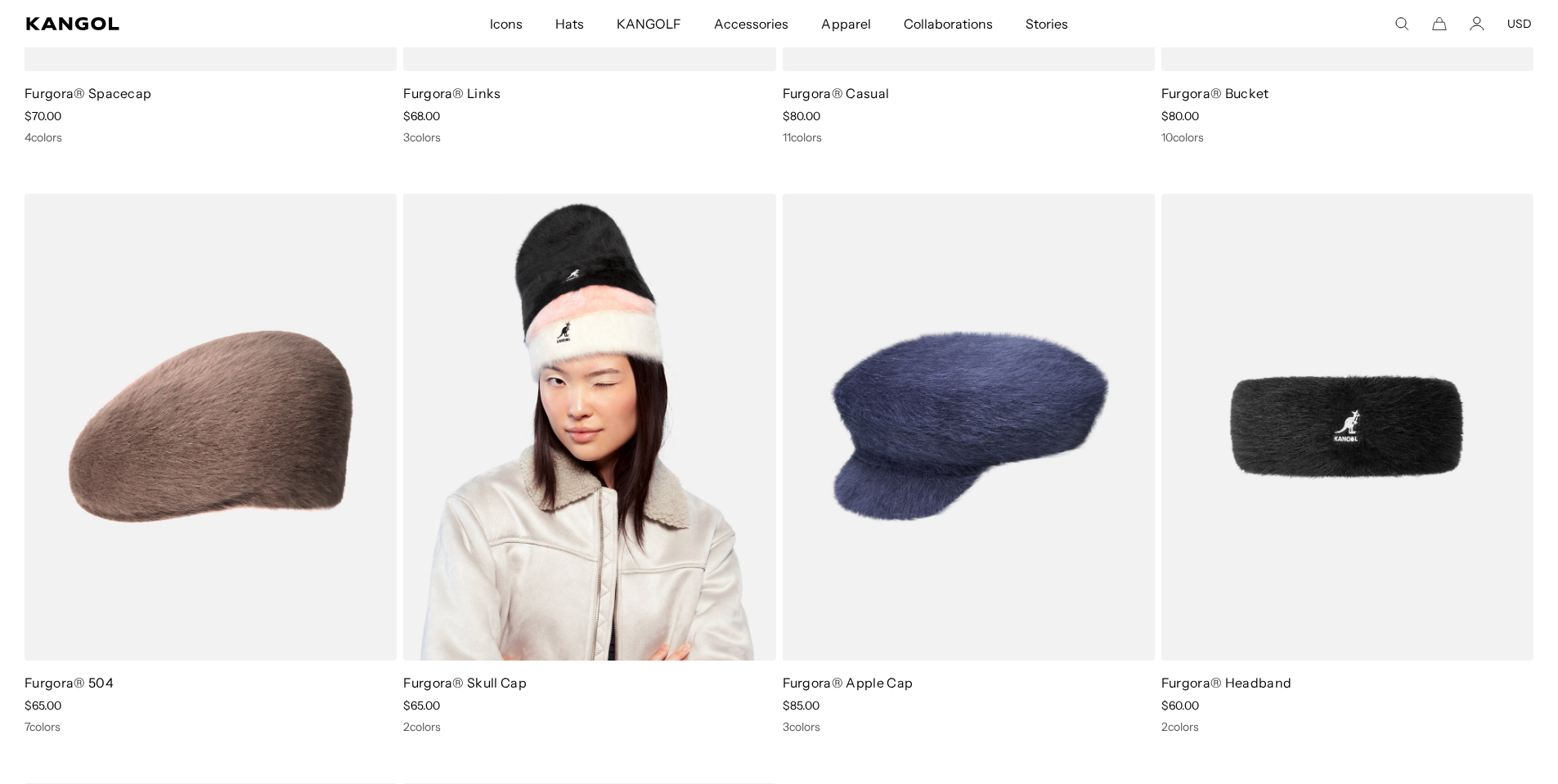
click at [652, 447] on img at bounding box center [590, 427] width 372 height 468
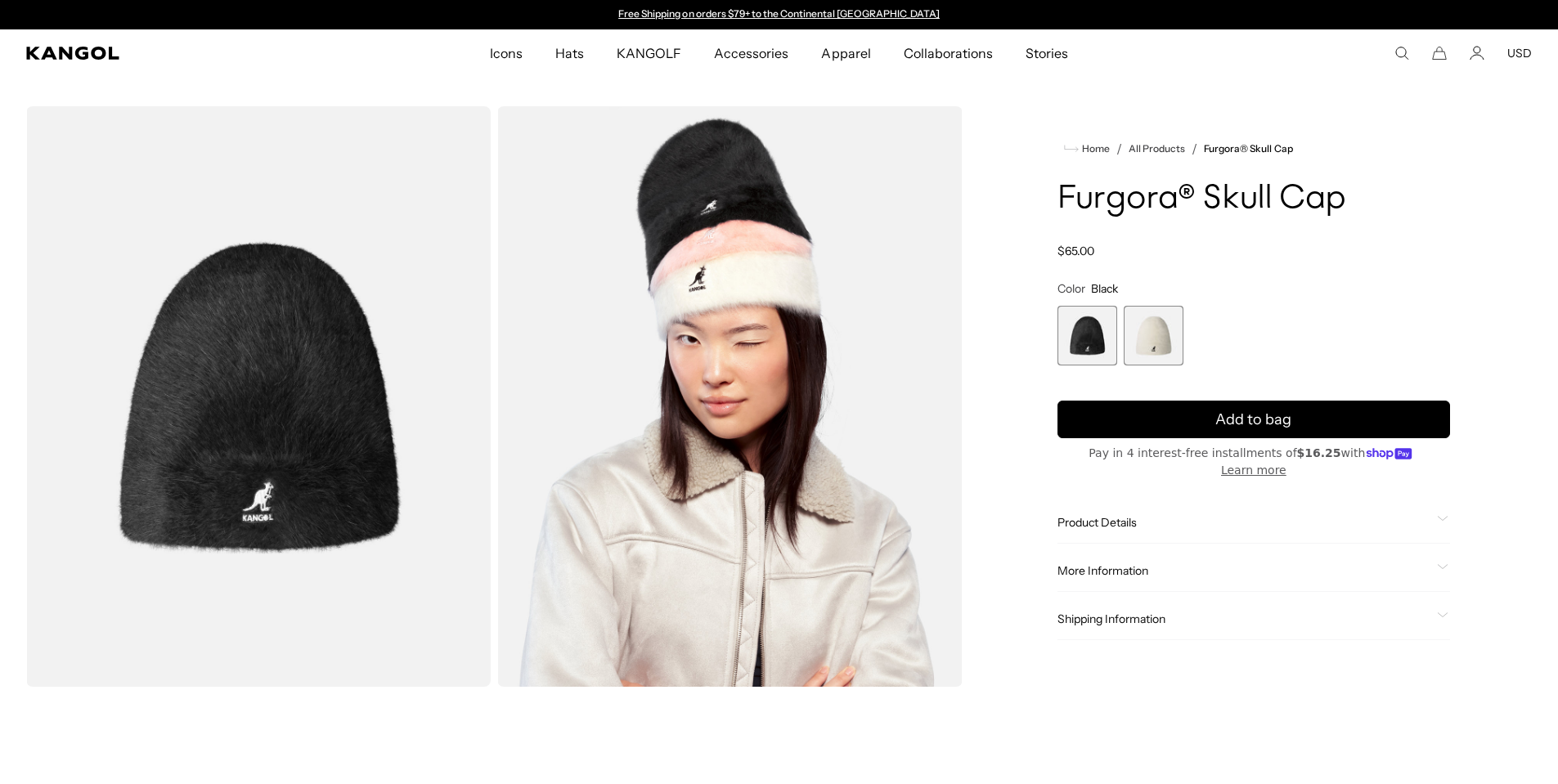
click at [1100, 564] on span "More Information" at bounding box center [1244, 571] width 373 height 15
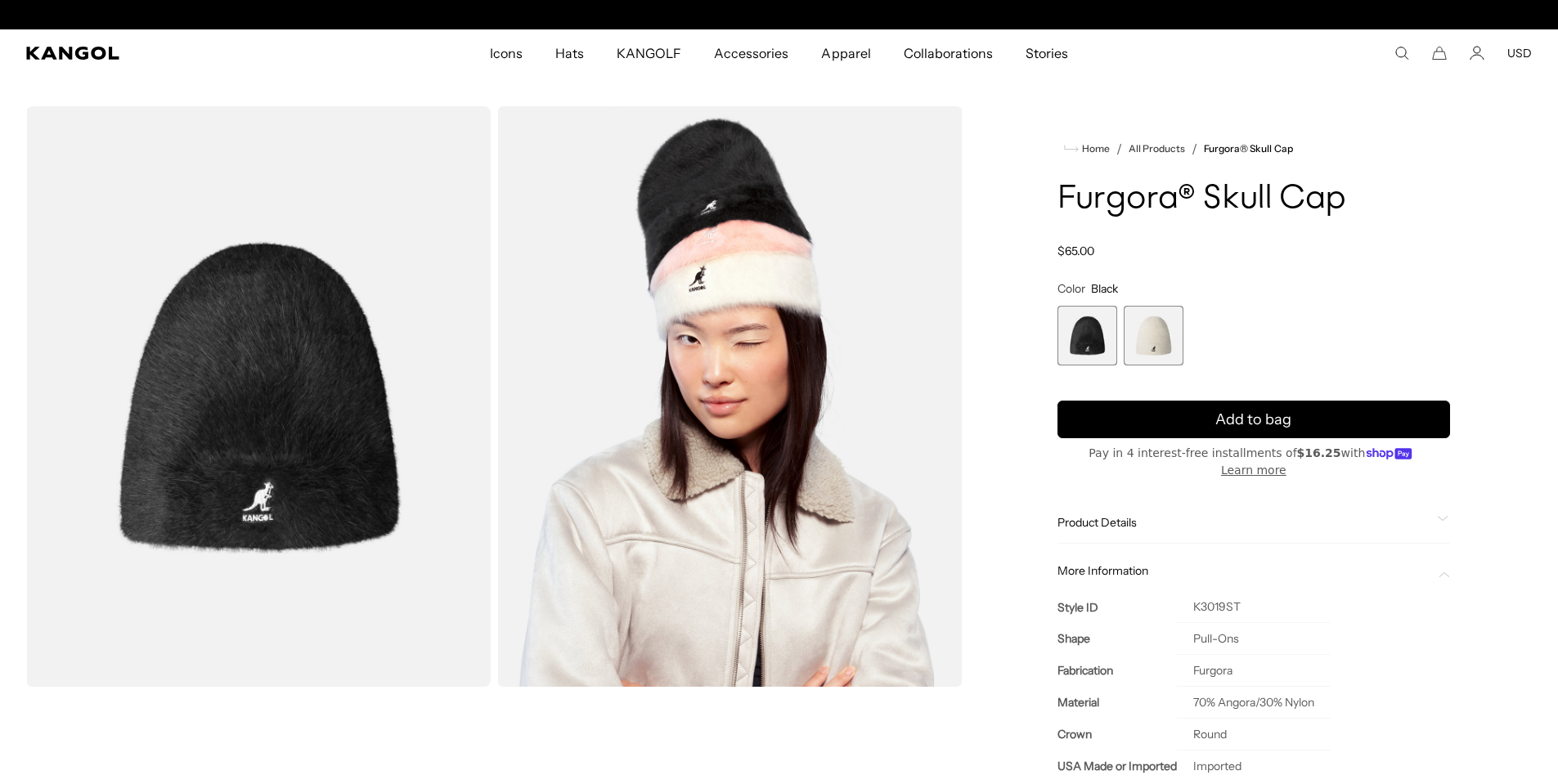
scroll to position [0, 337]
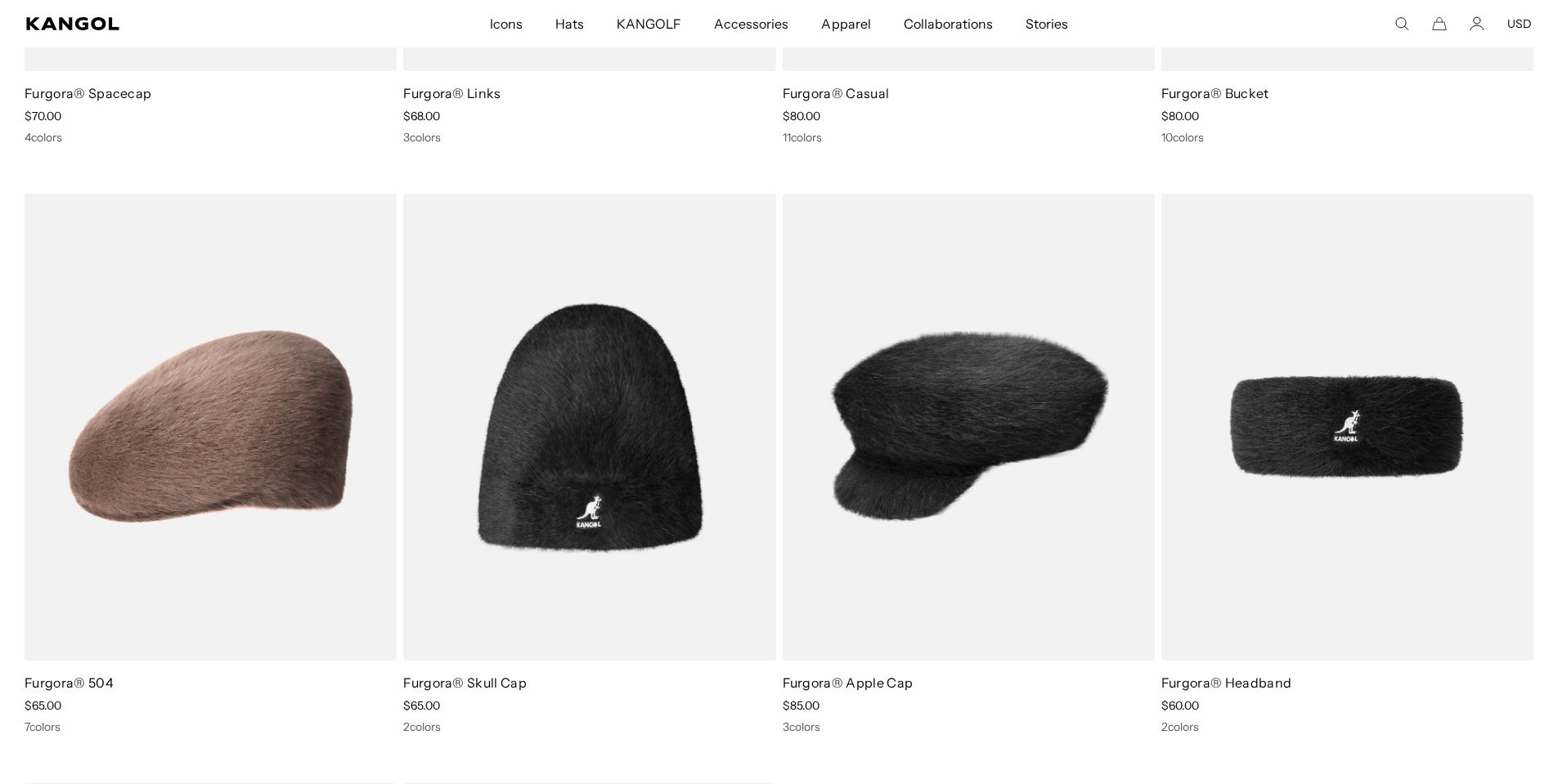
scroll to position [0, 337]
click at [1038, 419] on img at bounding box center [968, 427] width 372 height 468
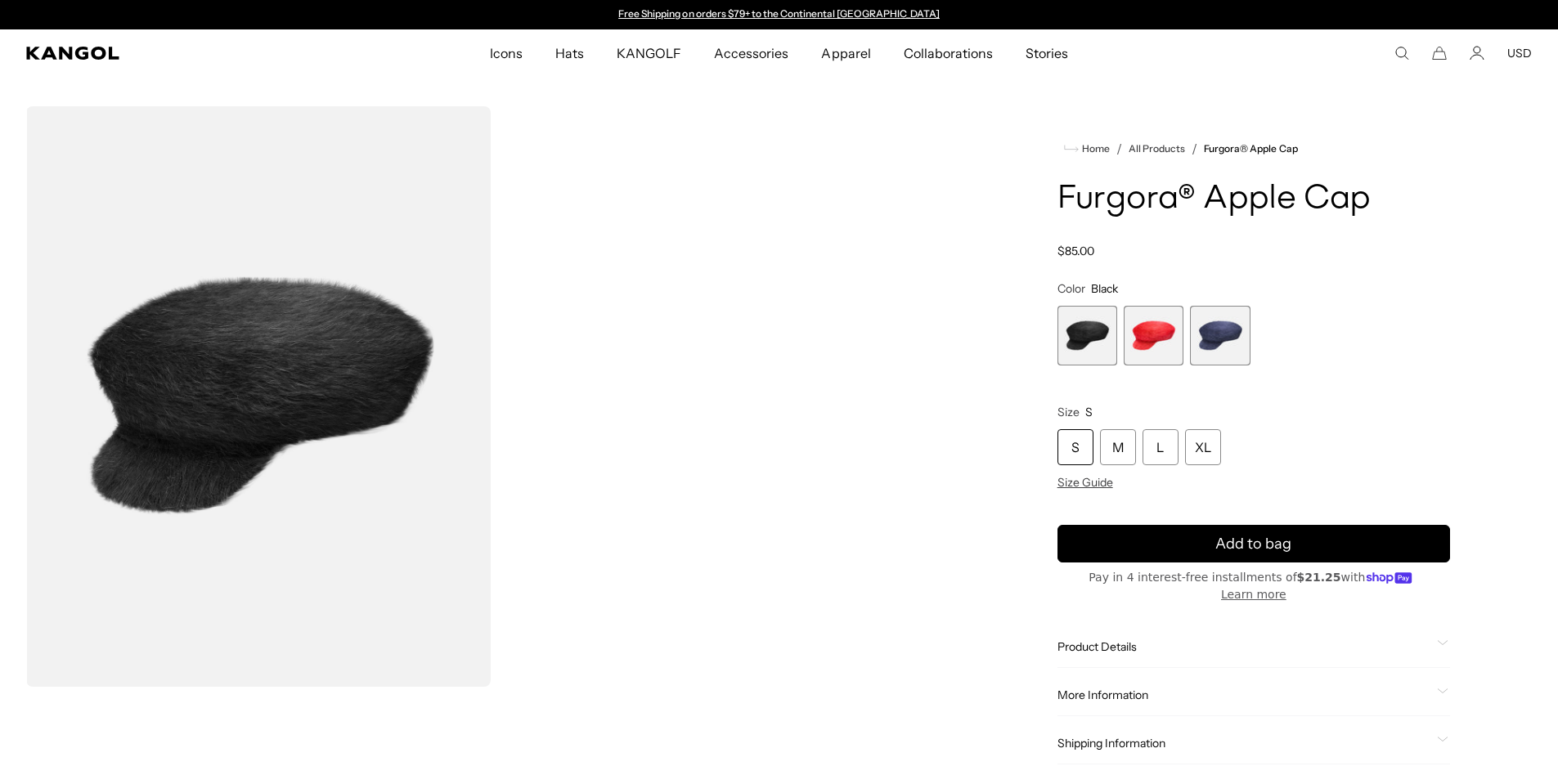
click at [1124, 687] on span "More Information" at bounding box center [1244, 695] width 373 height 15
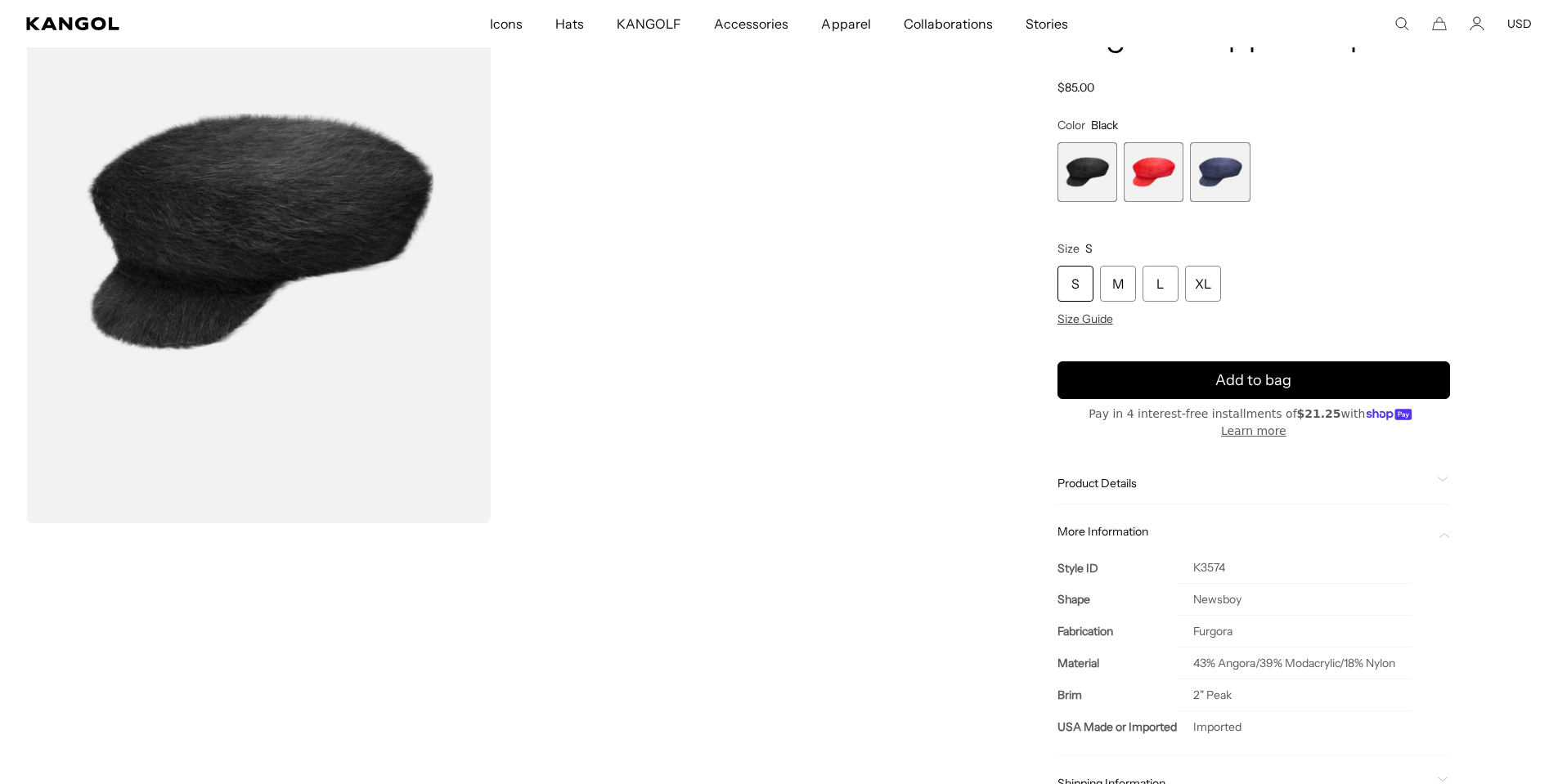
scroll to position [0, 337]
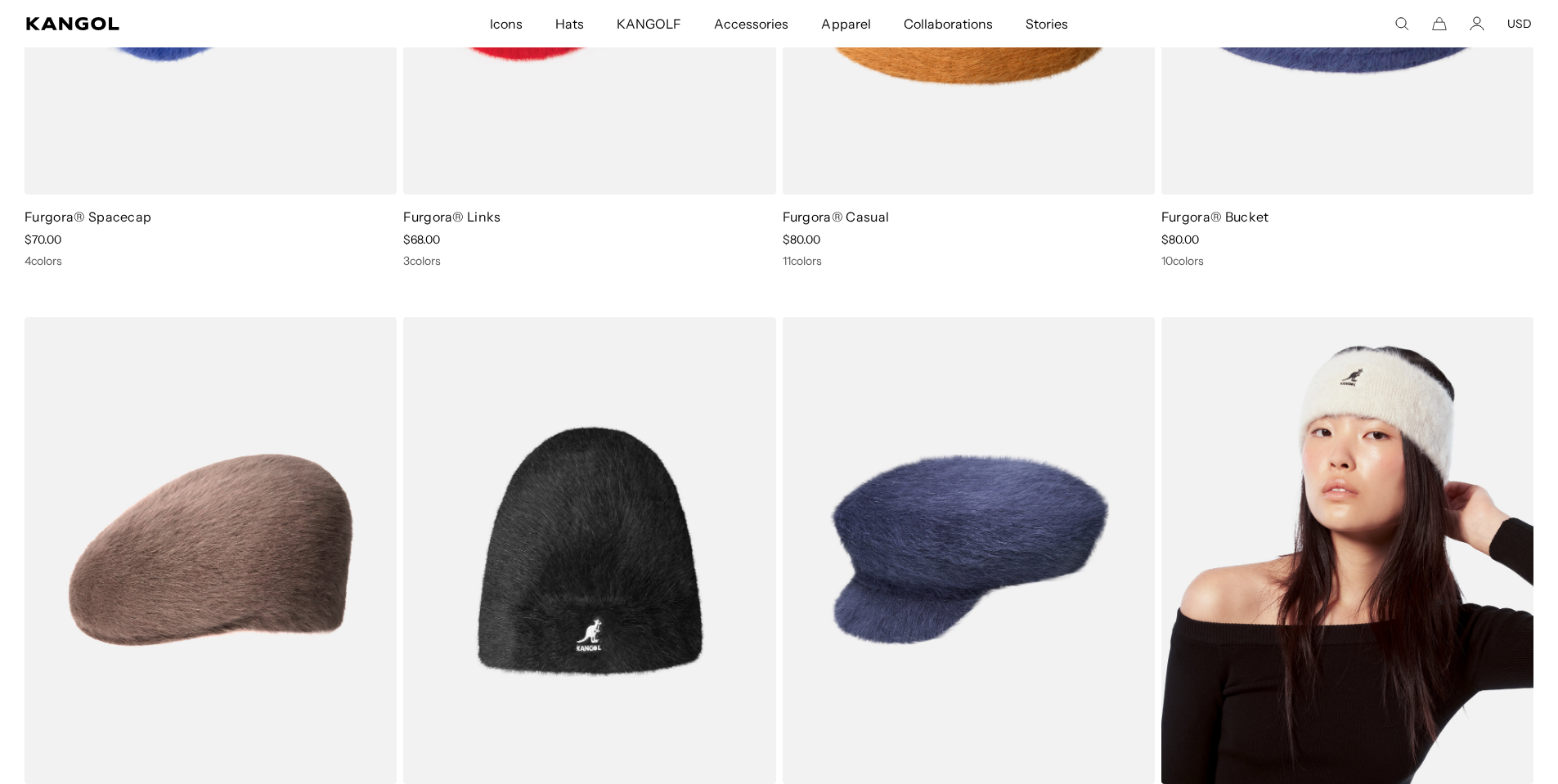
scroll to position [0, 337]
click at [1333, 569] on img at bounding box center [1347, 551] width 372 height 468
click at [1340, 569] on img at bounding box center [1347, 551] width 372 height 468
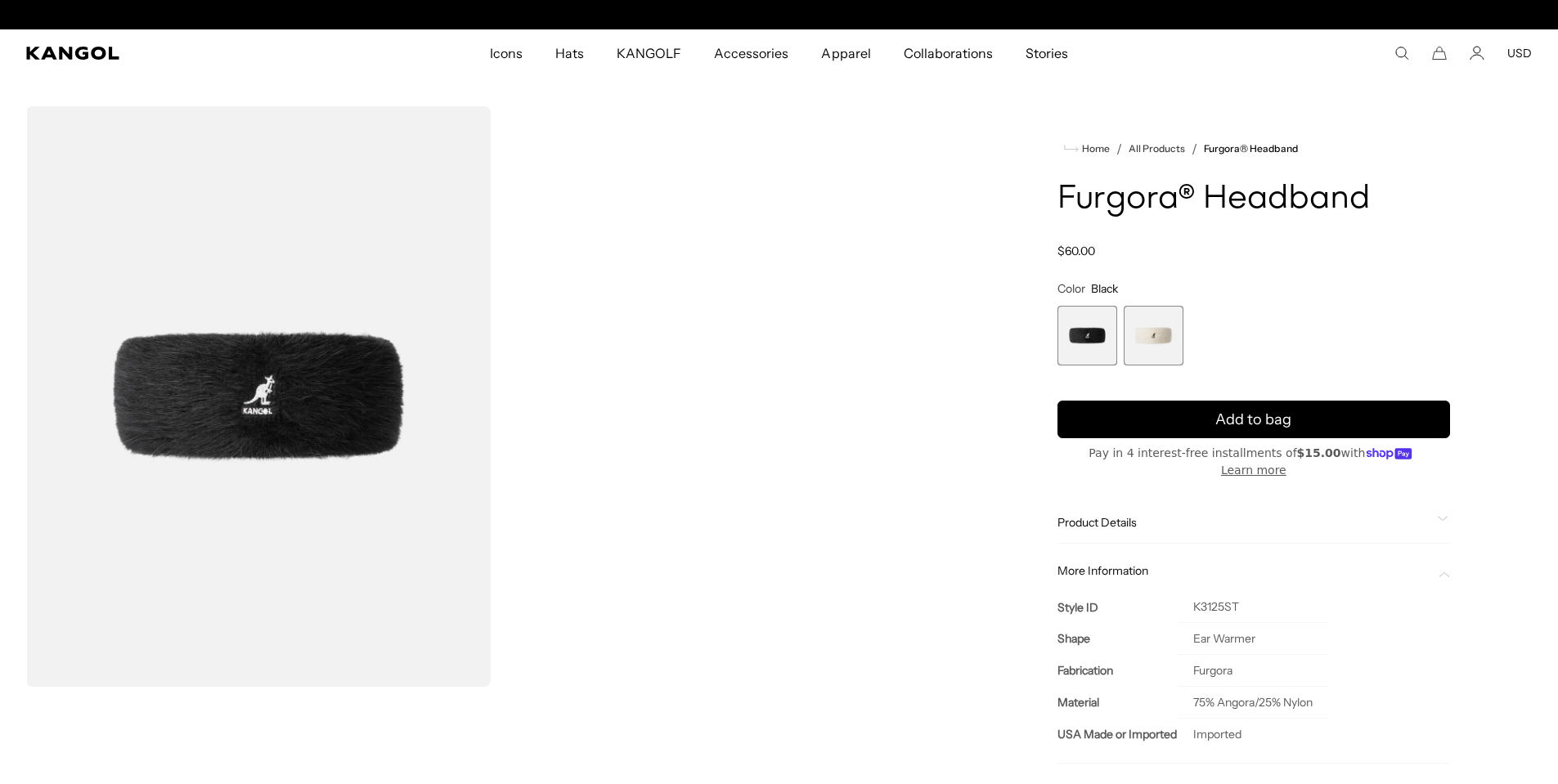
scroll to position [0, 337]
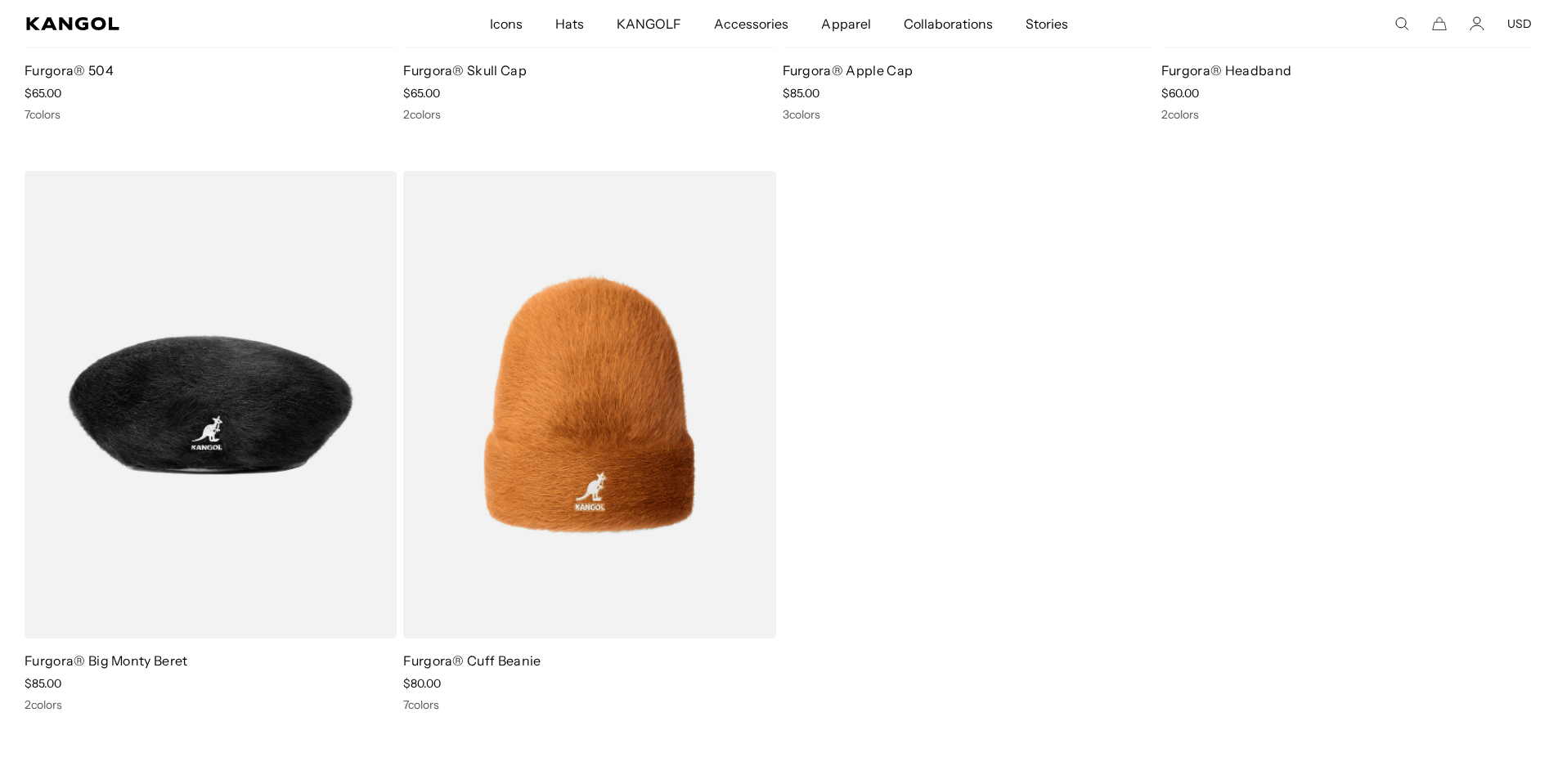
scroll to position [0, 337]
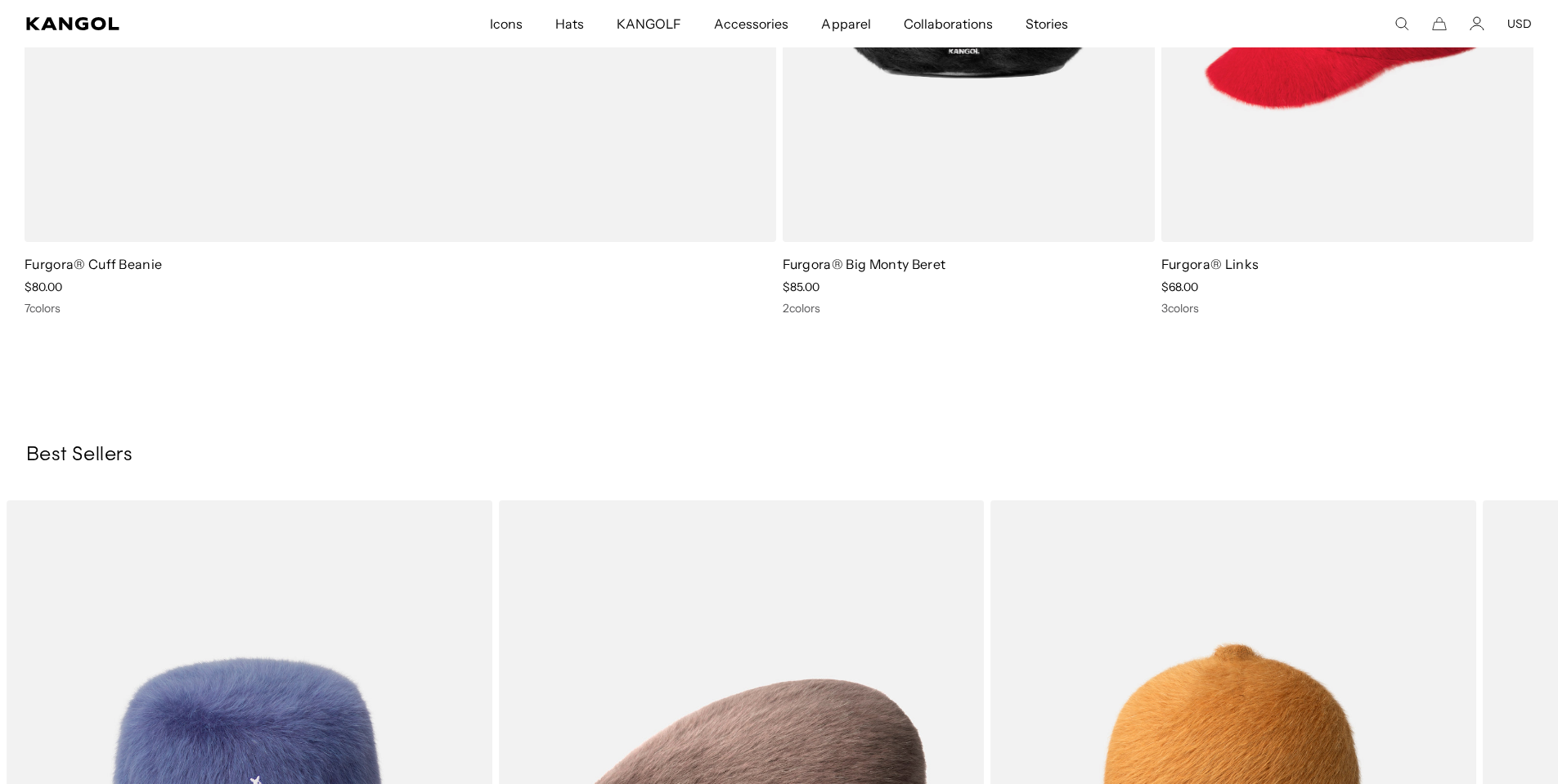
scroll to position [1799, 0]
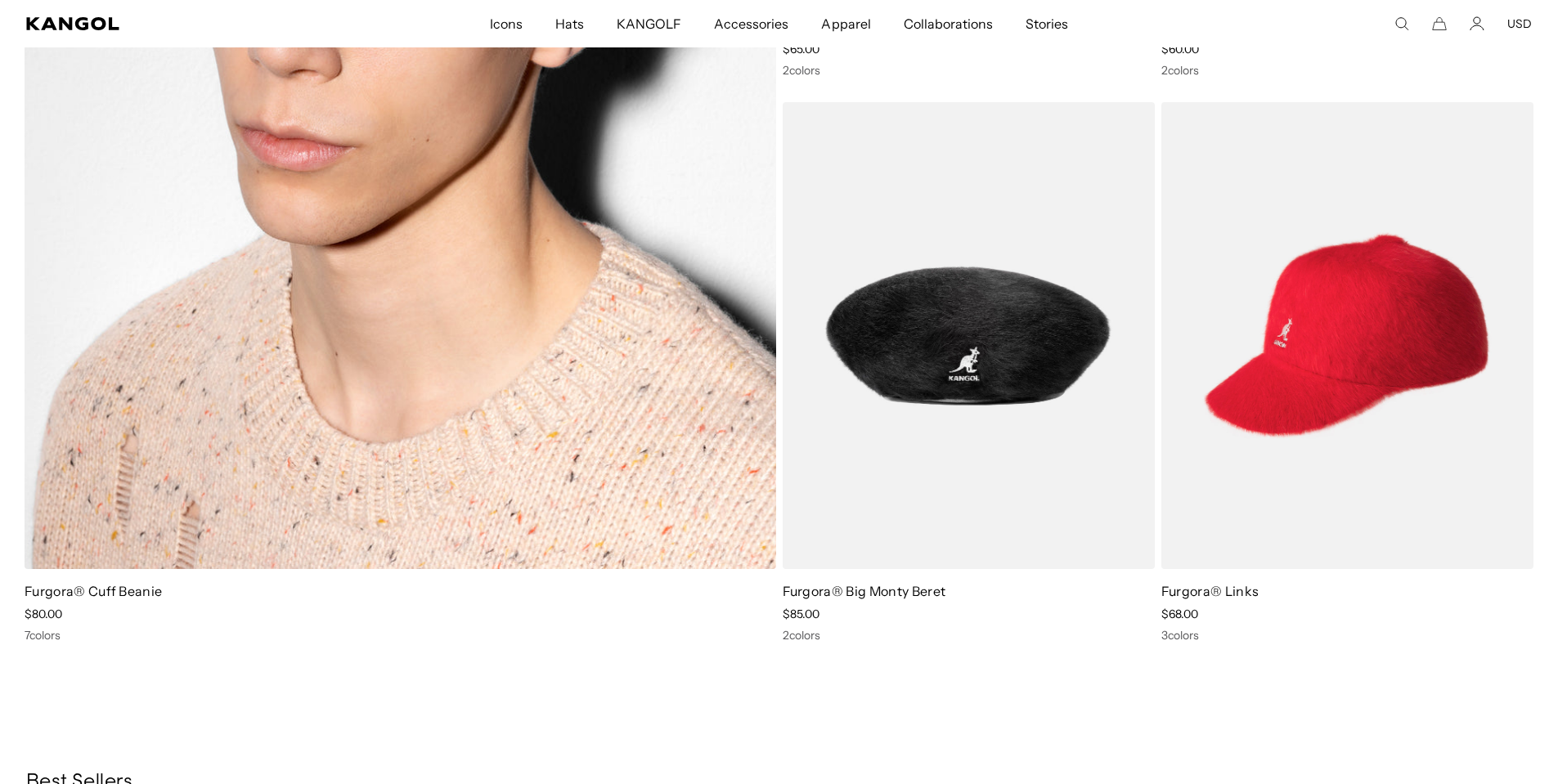
click at [426, 280] on img at bounding box center [401, 53] width 752 height 1033
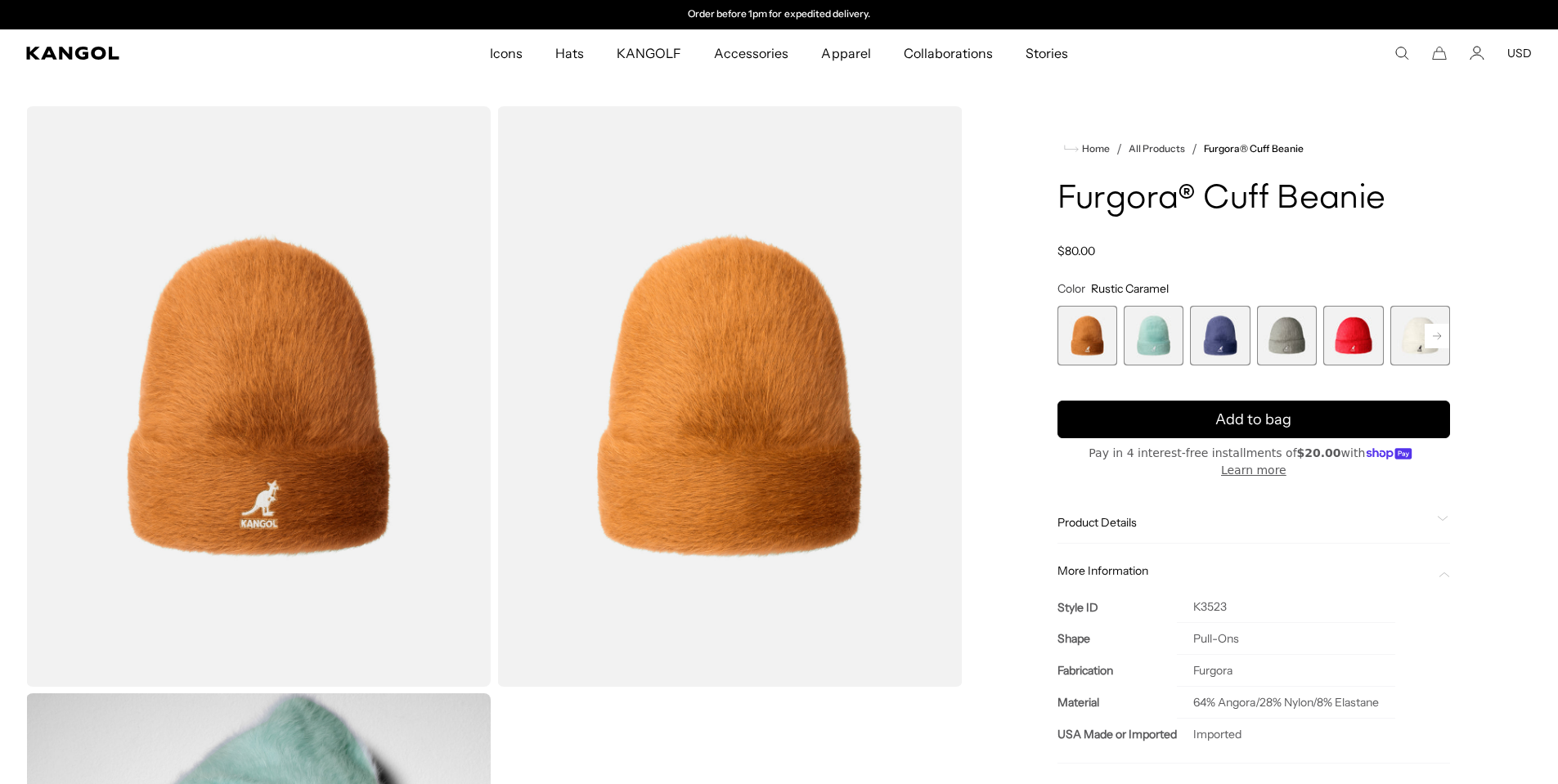
scroll to position [82, 0]
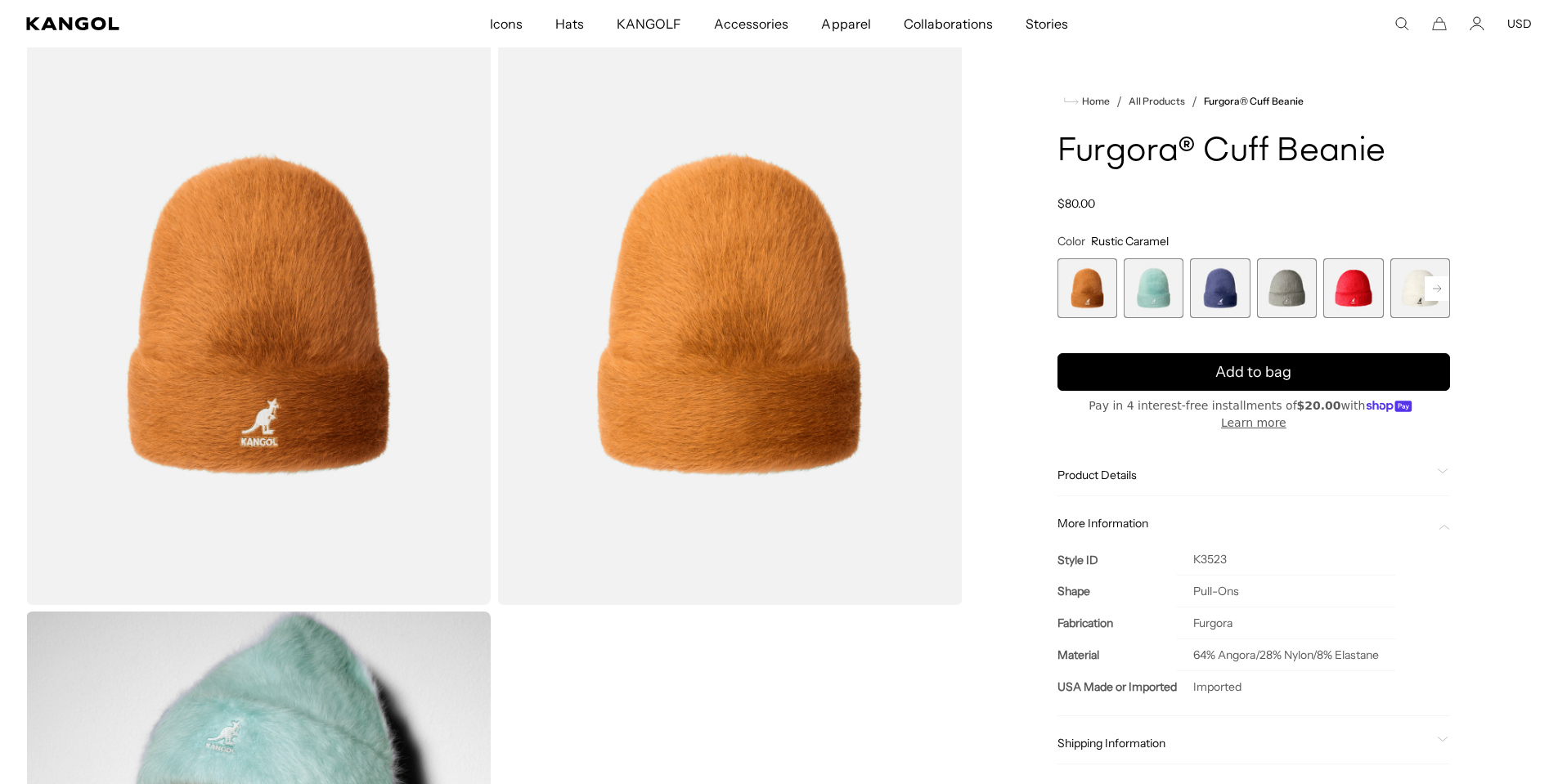
click at [1122, 468] on span "Product Details" at bounding box center [1244, 476] width 373 height 15
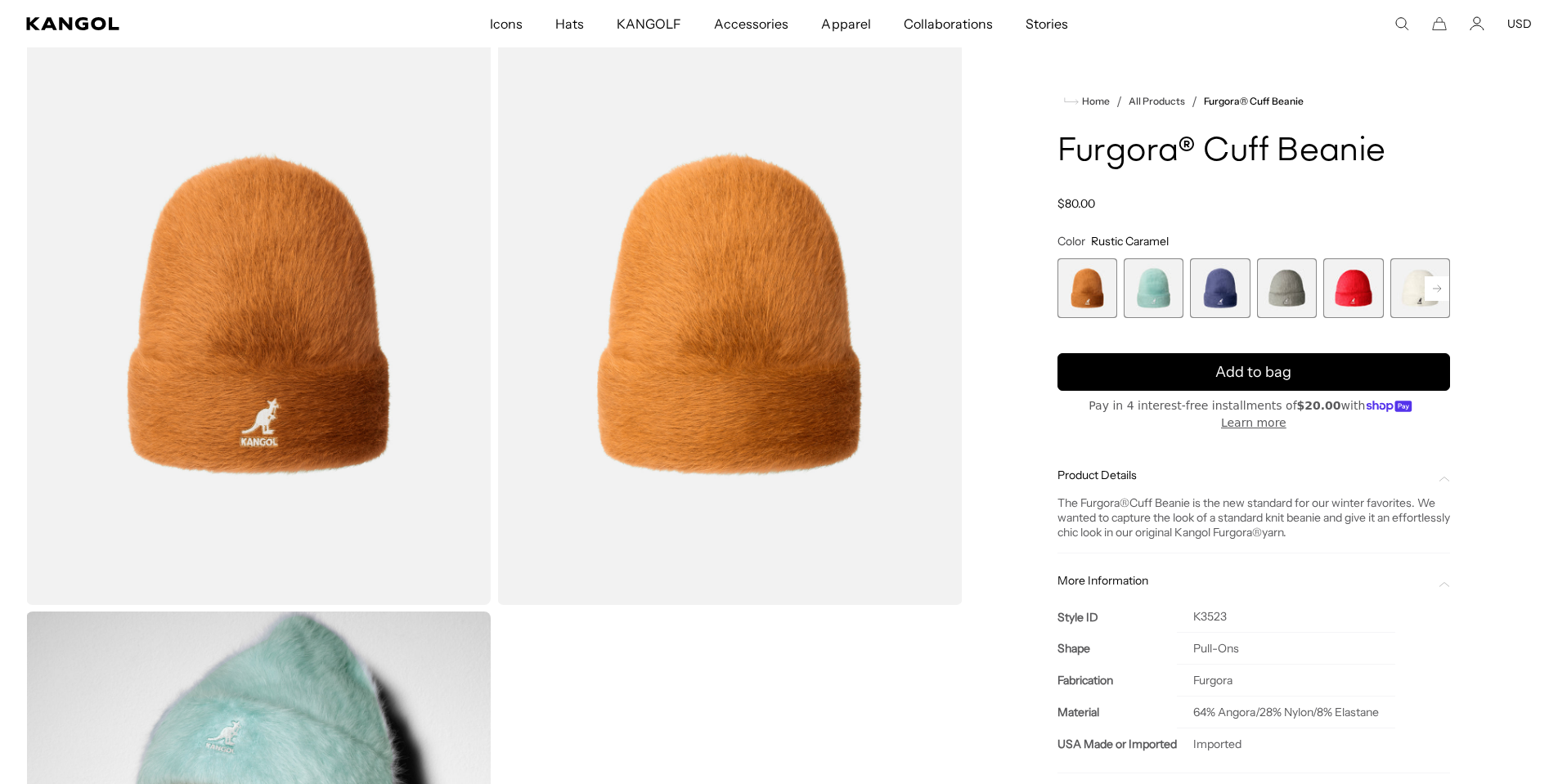
scroll to position [0, 0]
drag, startPoint x: 1130, startPoint y: 490, endPoint x: 1079, endPoint y: 484, distance: 51.4
click at [1079, 495] on div "The Furgora ® Cuff Beanie is the new standard for our winter favorites. We want…" at bounding box center [1253, 517] width 392 height 45
copy div "Furgora ®"
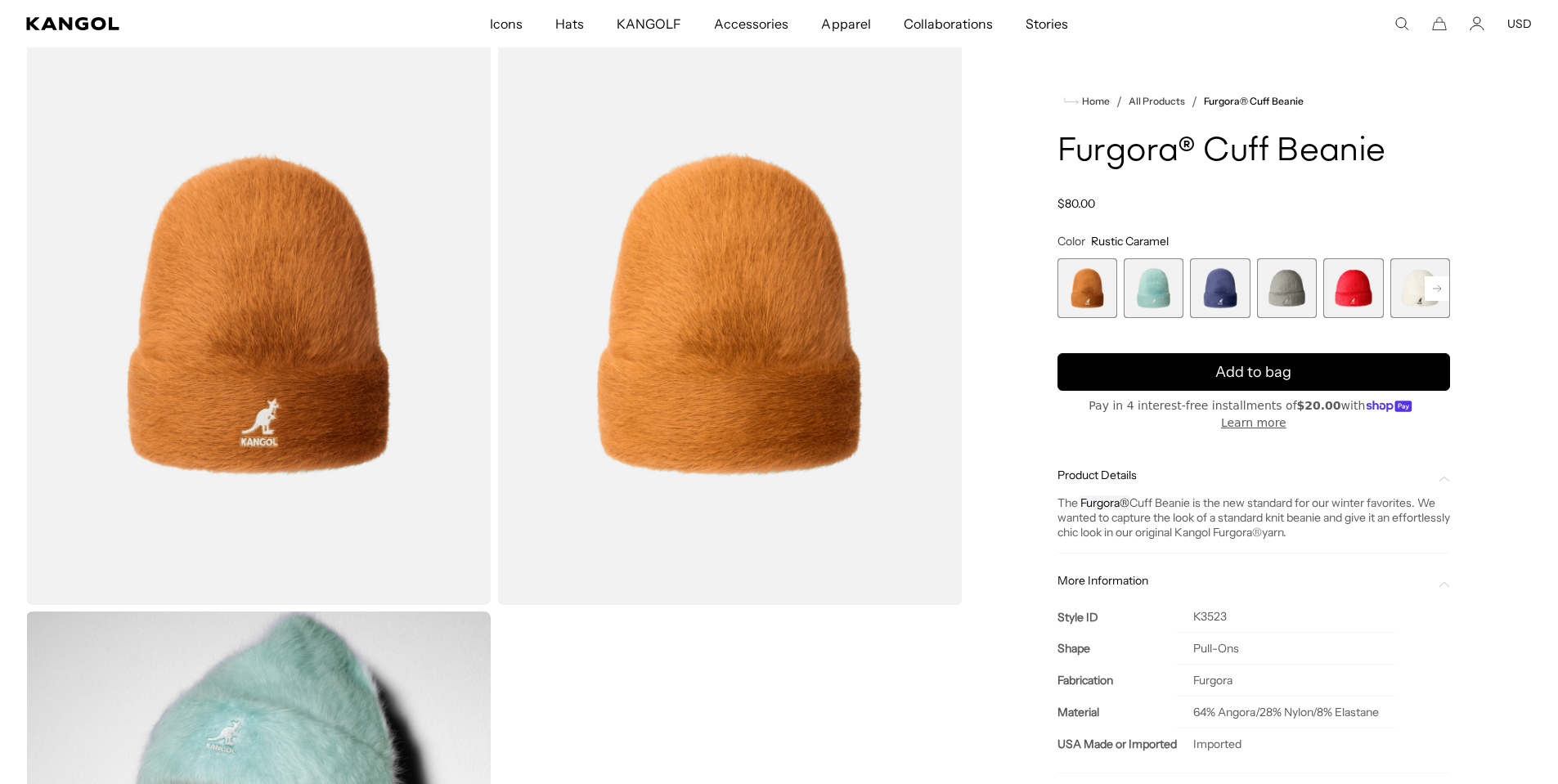
scroll to position [0, 0]
